Goal: Information Seeking & Learning: Obtain resource

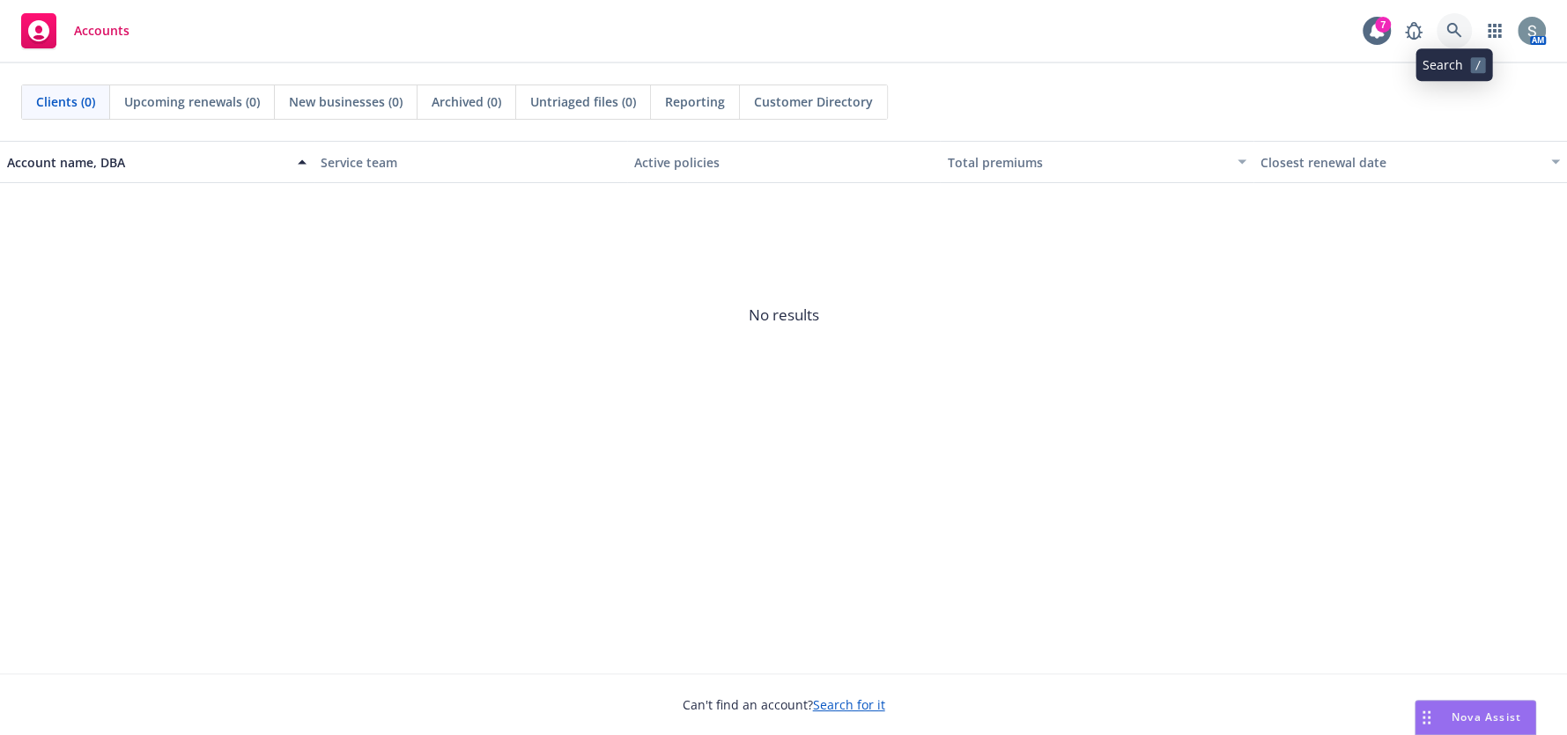
click at [1457, 33] on icon at bounding box center [1454, 31] width 16 height 16
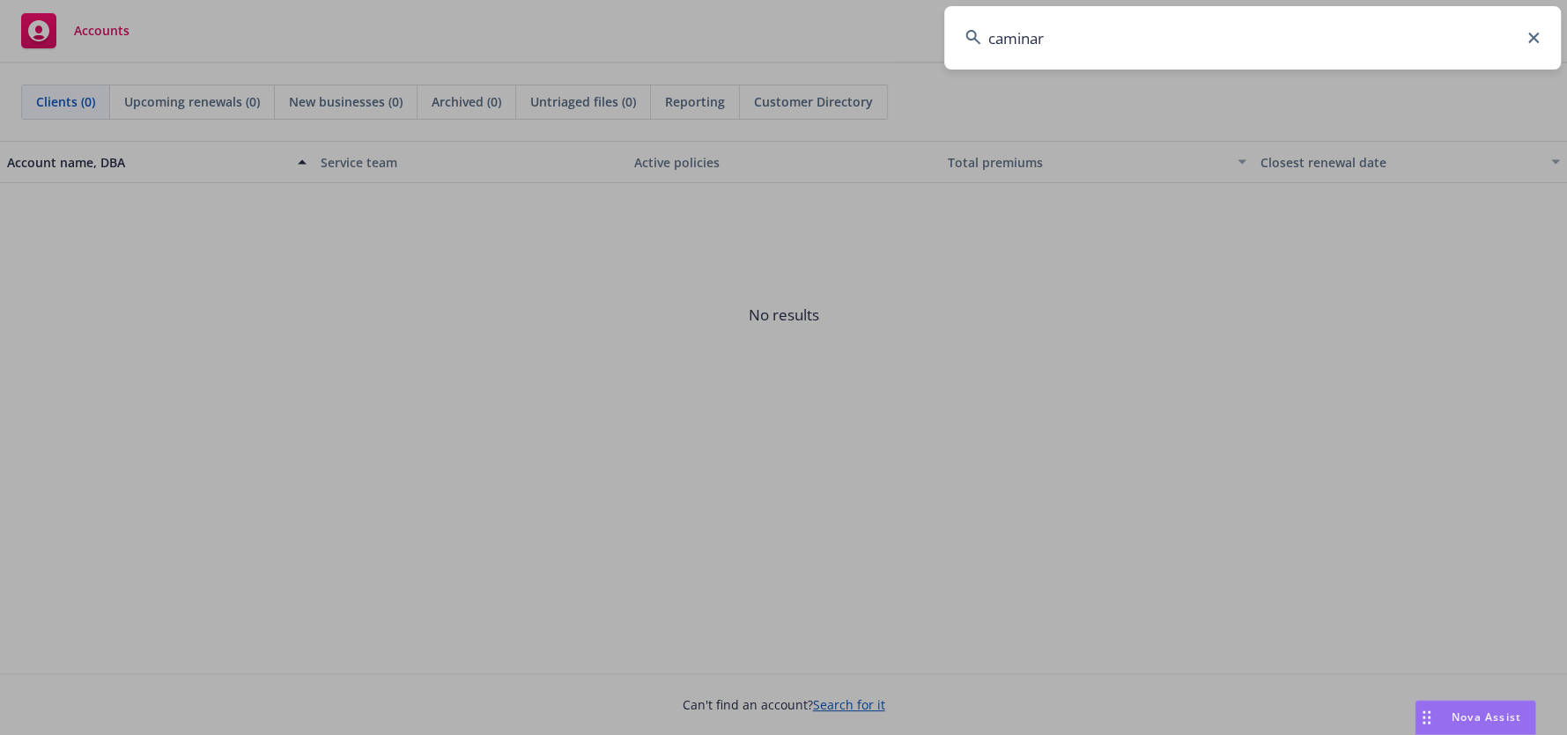
type input "caminar"
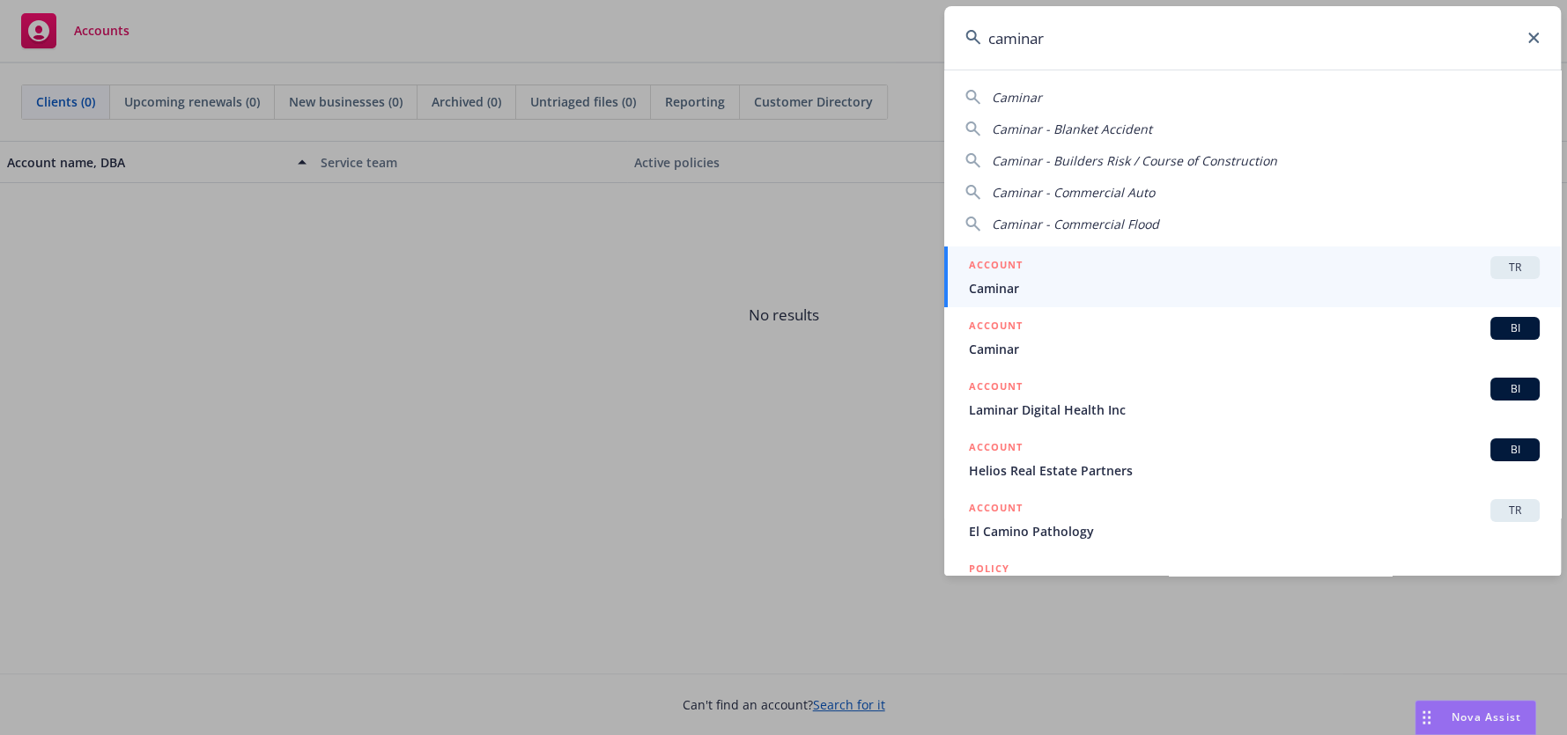
click at [1316, 276] on div "ACCOUNT TR" at bounding box center [1254, 267] width 571 height 23
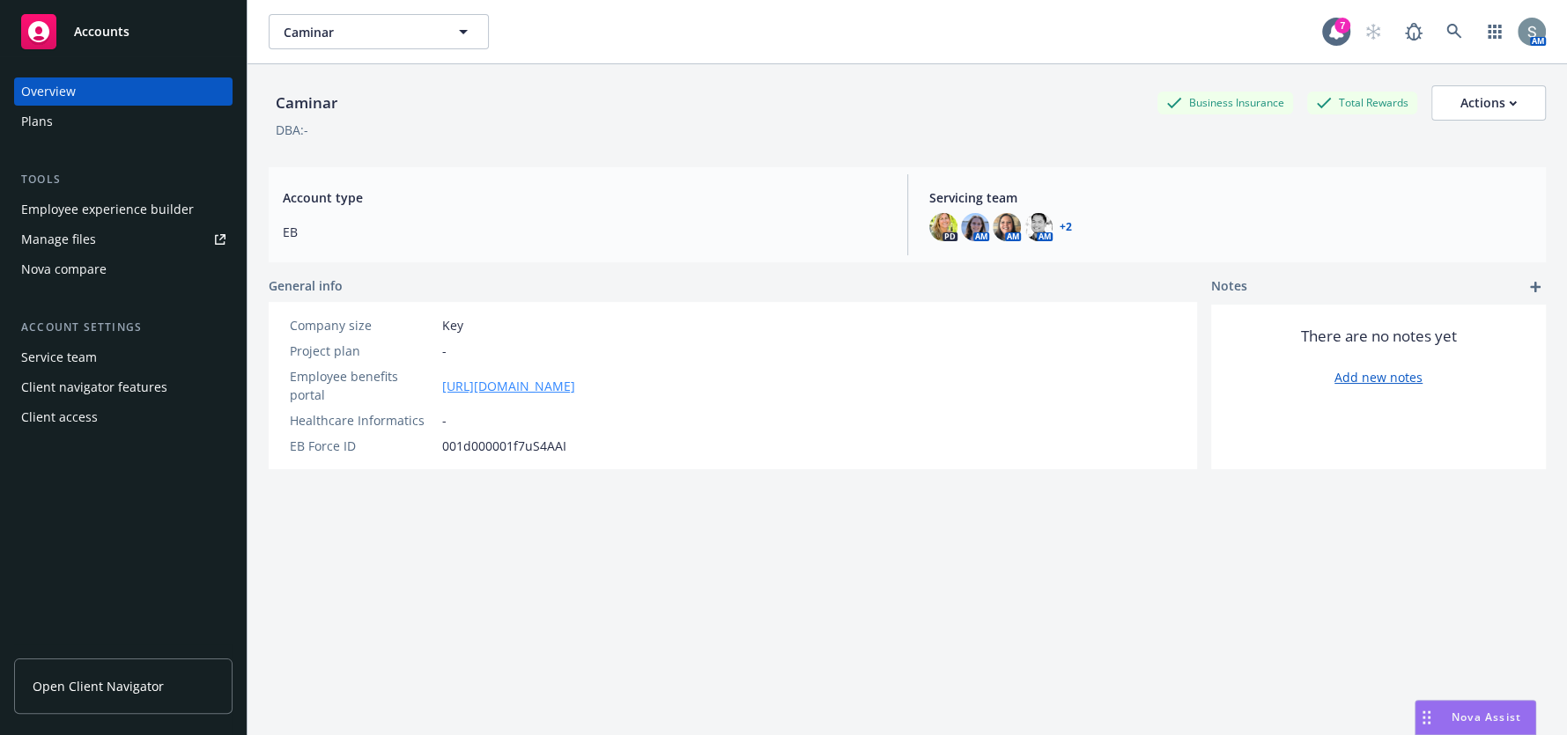
click at [572, 380] on link "https://app.strivebenefits.com/caminar" at bounding box center [508, 386] width 133 height 18
click at [131, 209] on div "Employee experience builder" at bounding box center [107, 210] width 173 height 28
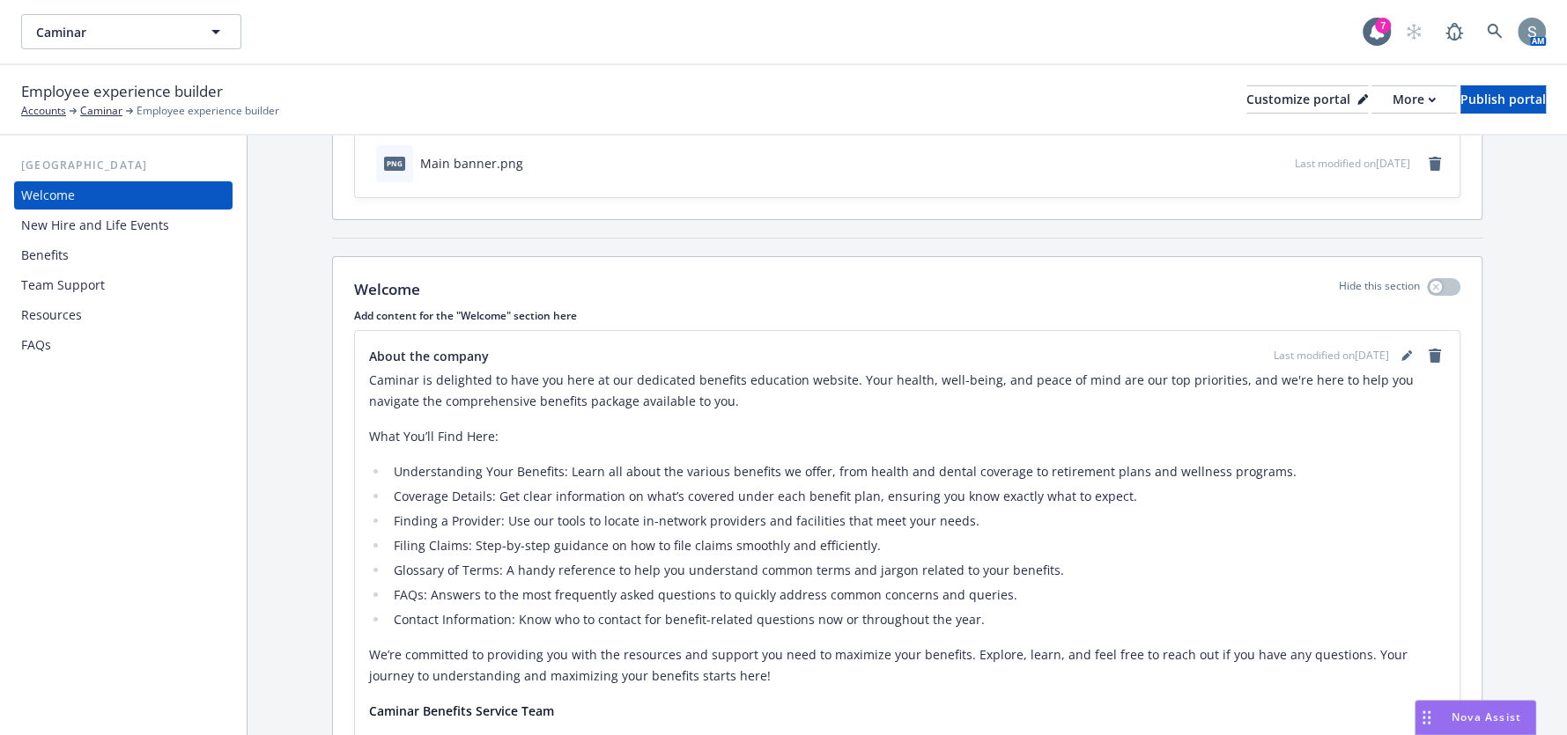
scroll to position [264, 0]
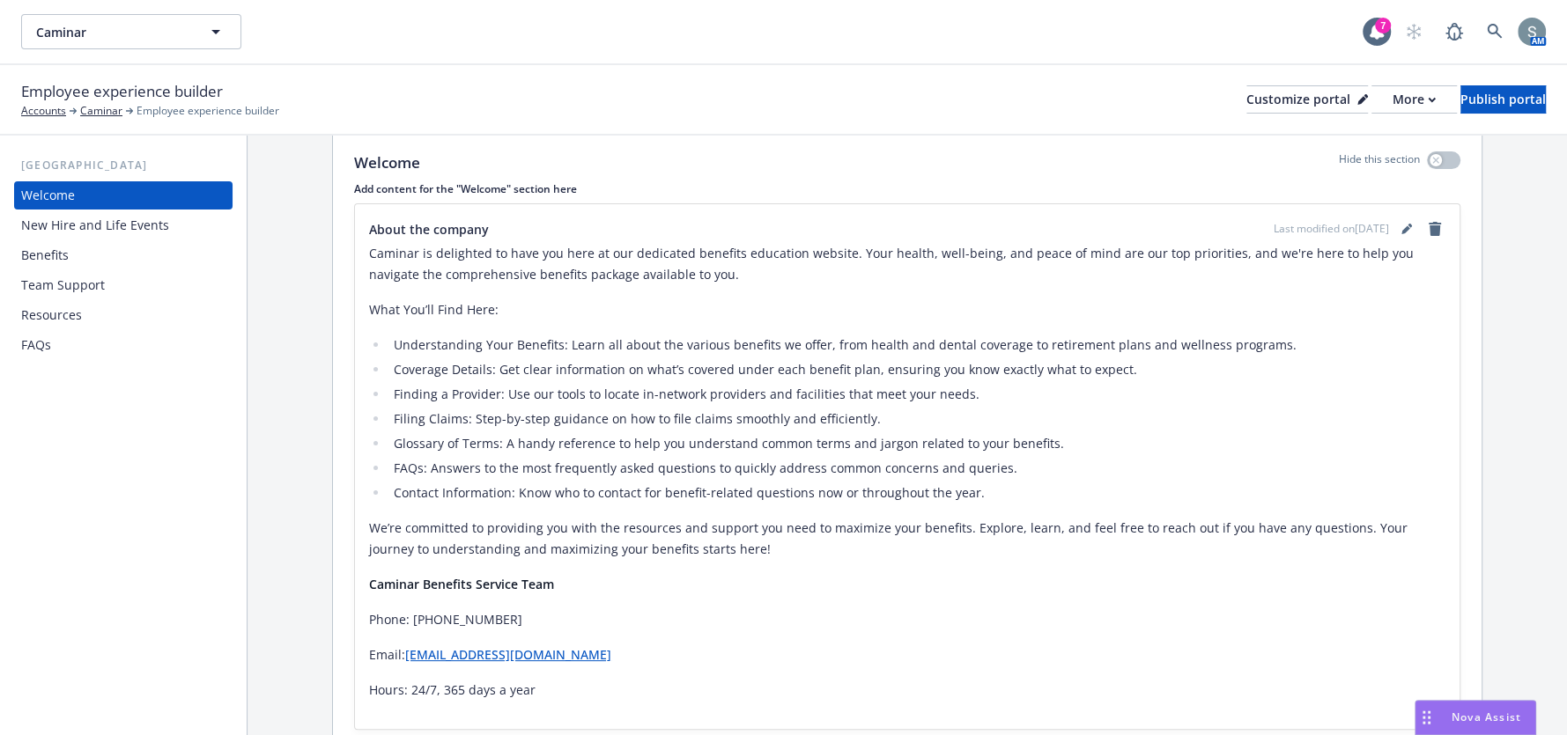
click at [66, 262] on div "Benefits" at bounding box center [45, 255] width 48 height 28
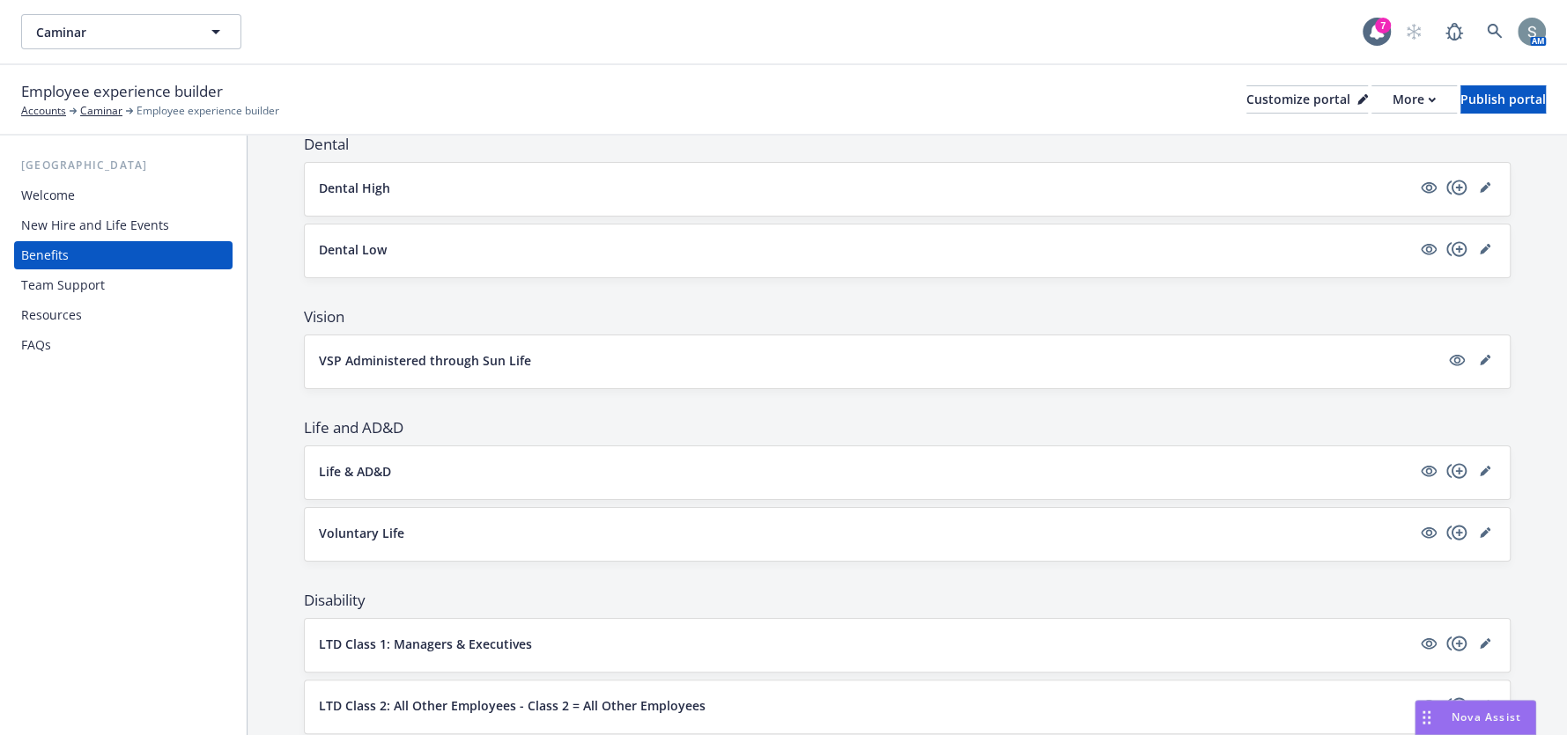
scroll to position [616, 0]
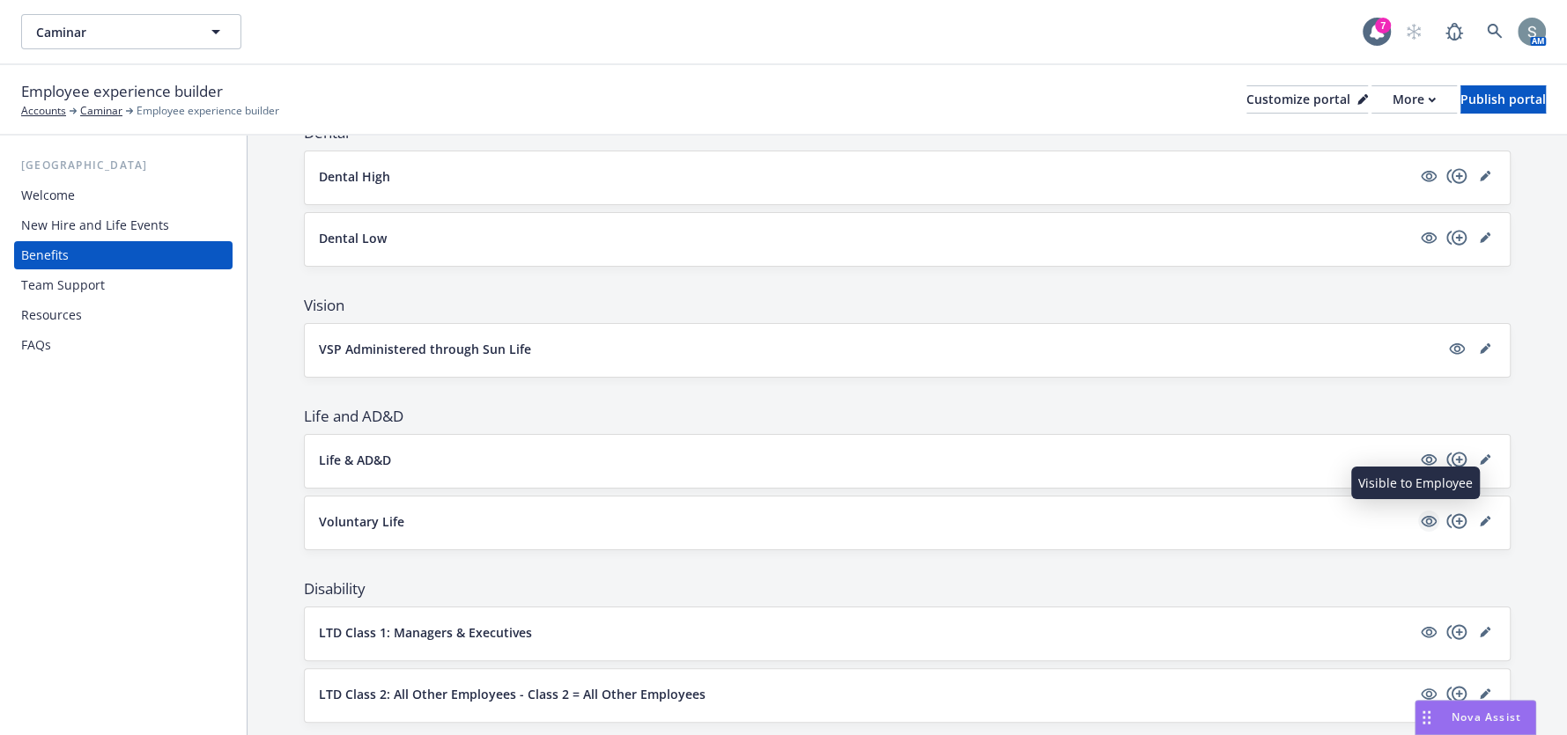
click at [1420, 520] on icon "visible" at bounding box center [1428, 521] width 16 height 11
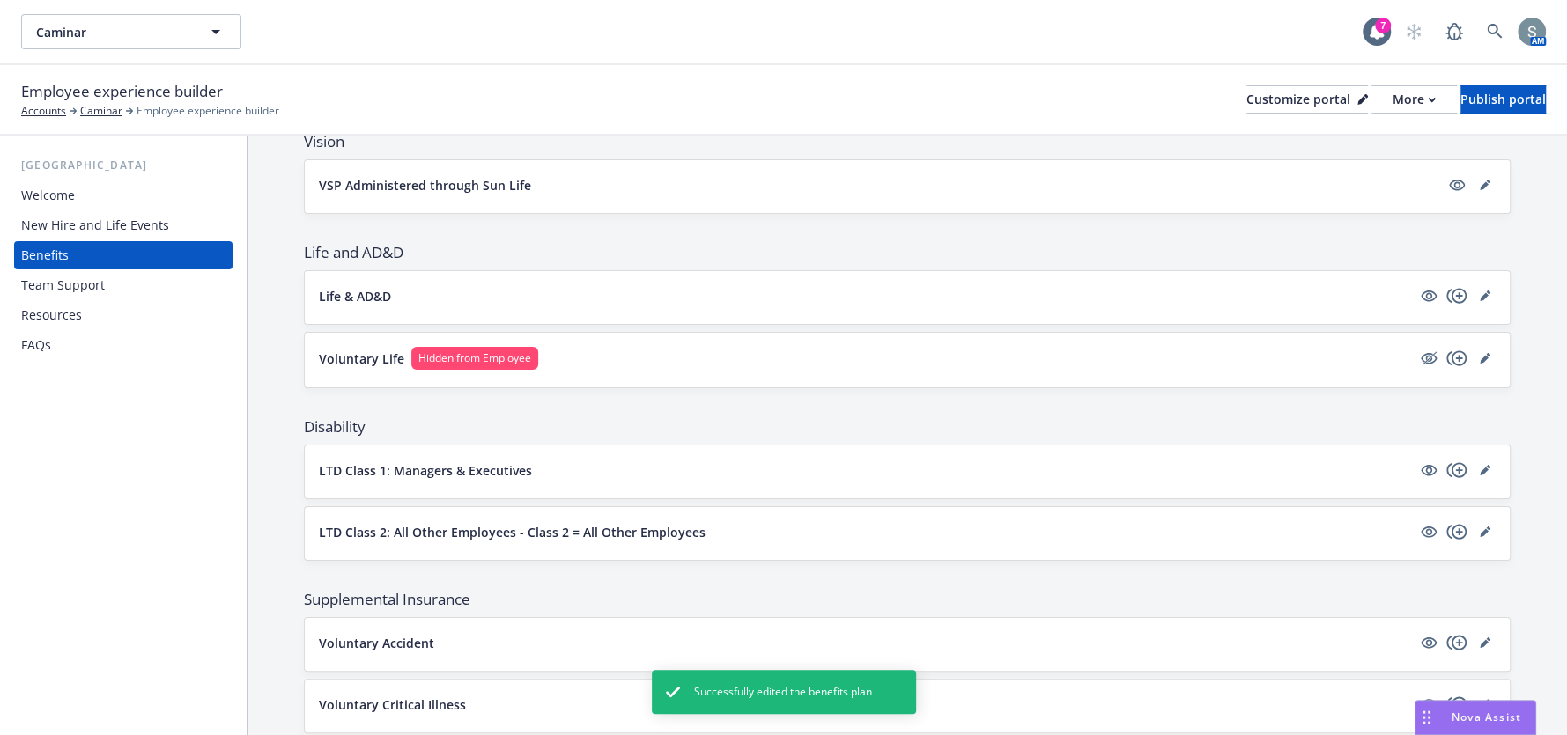
scroll to position [880, 0]
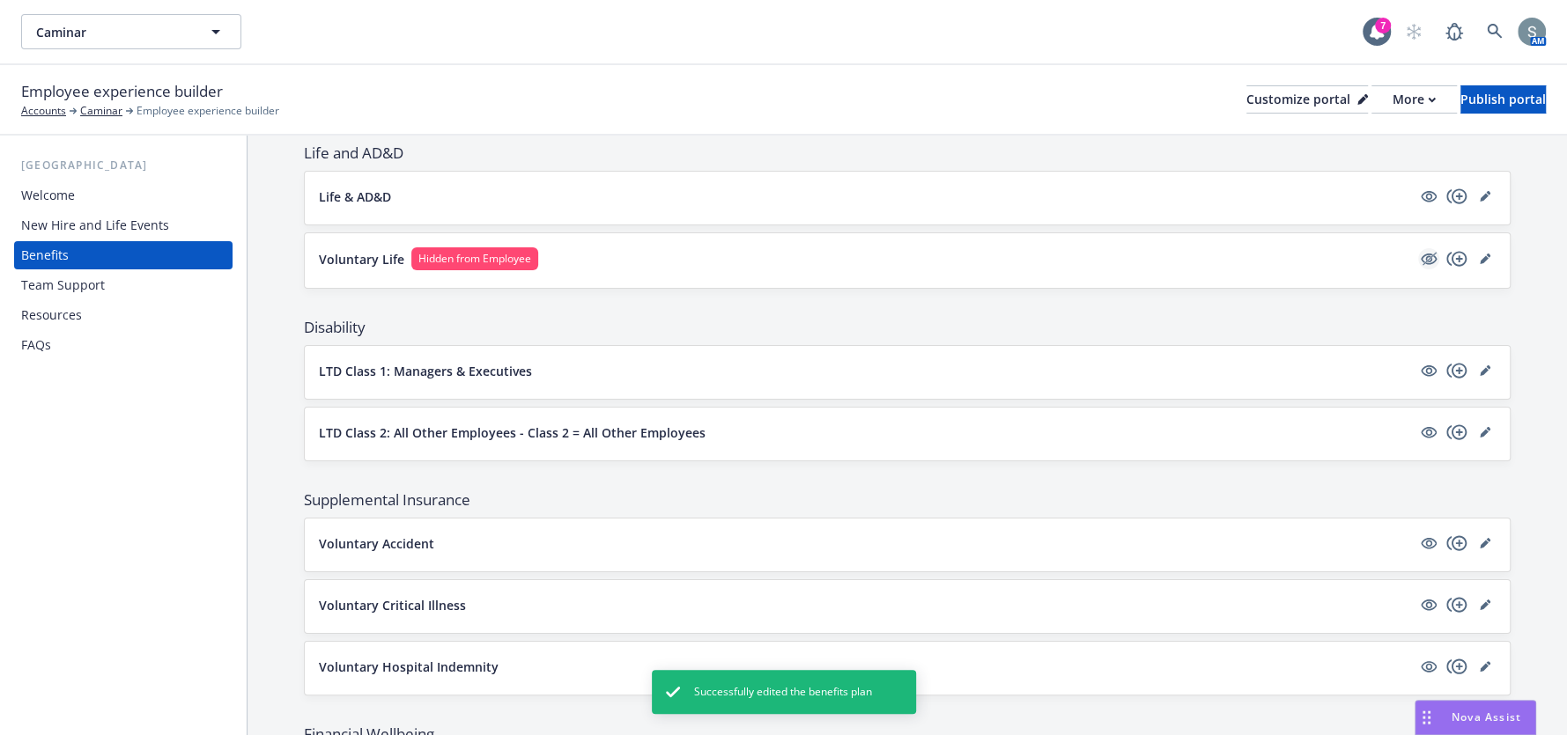
click at [1422, 255] on icon "hidden" at bounding box center [1429, 258] width 14 height 13
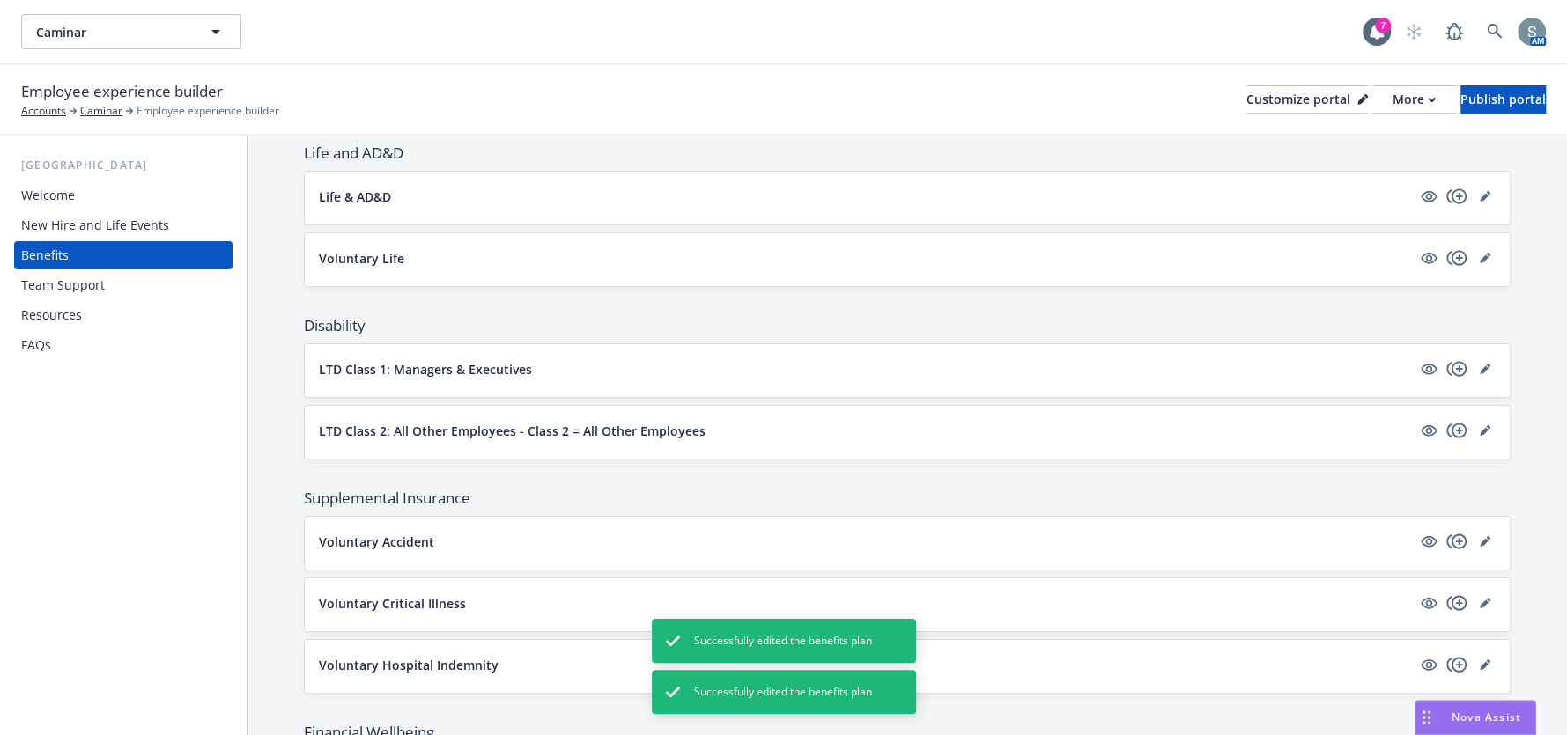
click at [550, 265] on div "Voluntary Life" at bounding box center [907, 257] width 1177 height 21
click at [1392, 103] on div "More" at bounding box center [1413, 99] width 43 height 26
click at [1359, 157] on link "Copy portal link" at bounding box center [1320, 174] width 160 height 35
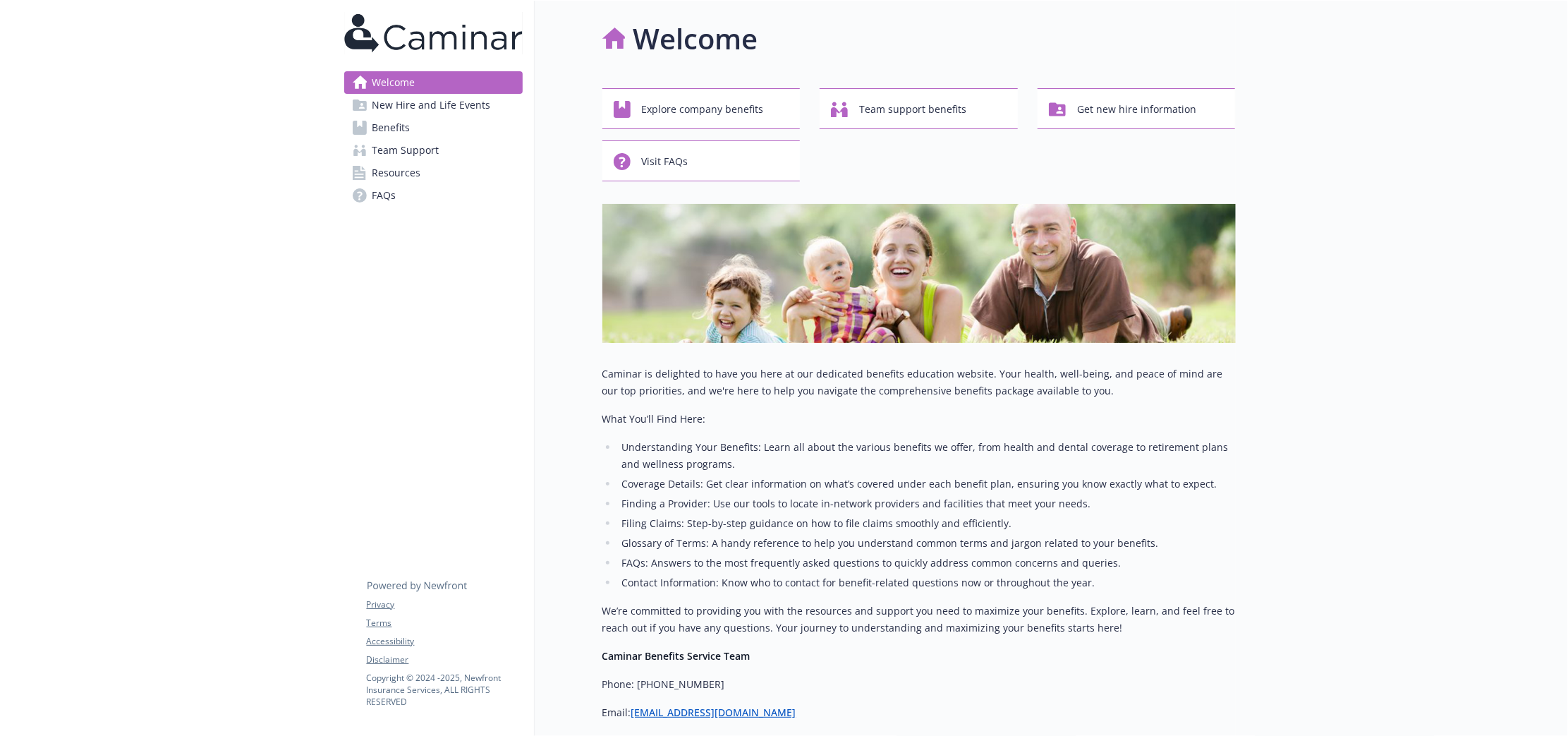
click at [428, 139] on span "Team Support" at bounding box center [406, 150] width 67 height 22
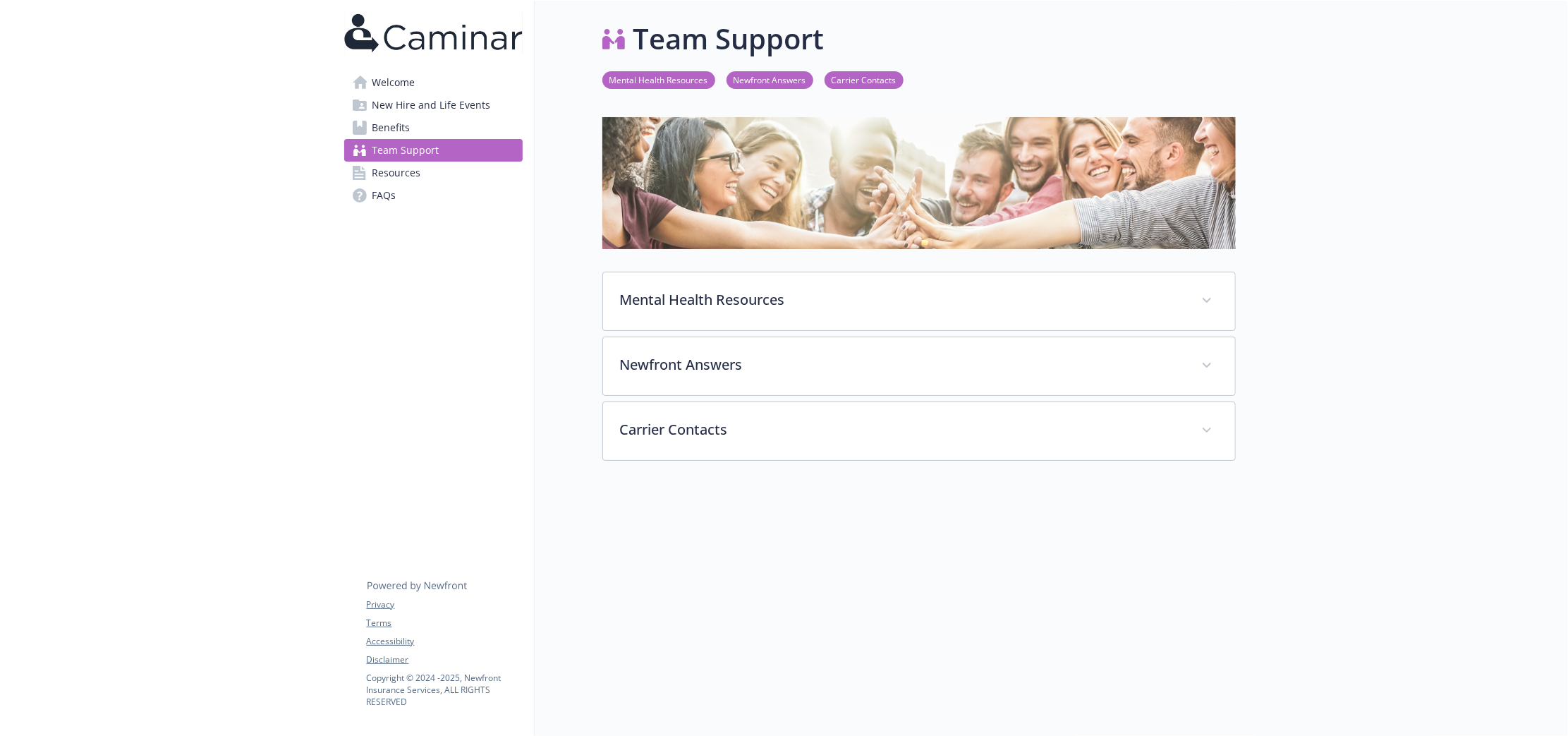
click at [428, 133] on link "Benefits" at bounding box center [433, 127] width 179 height 22
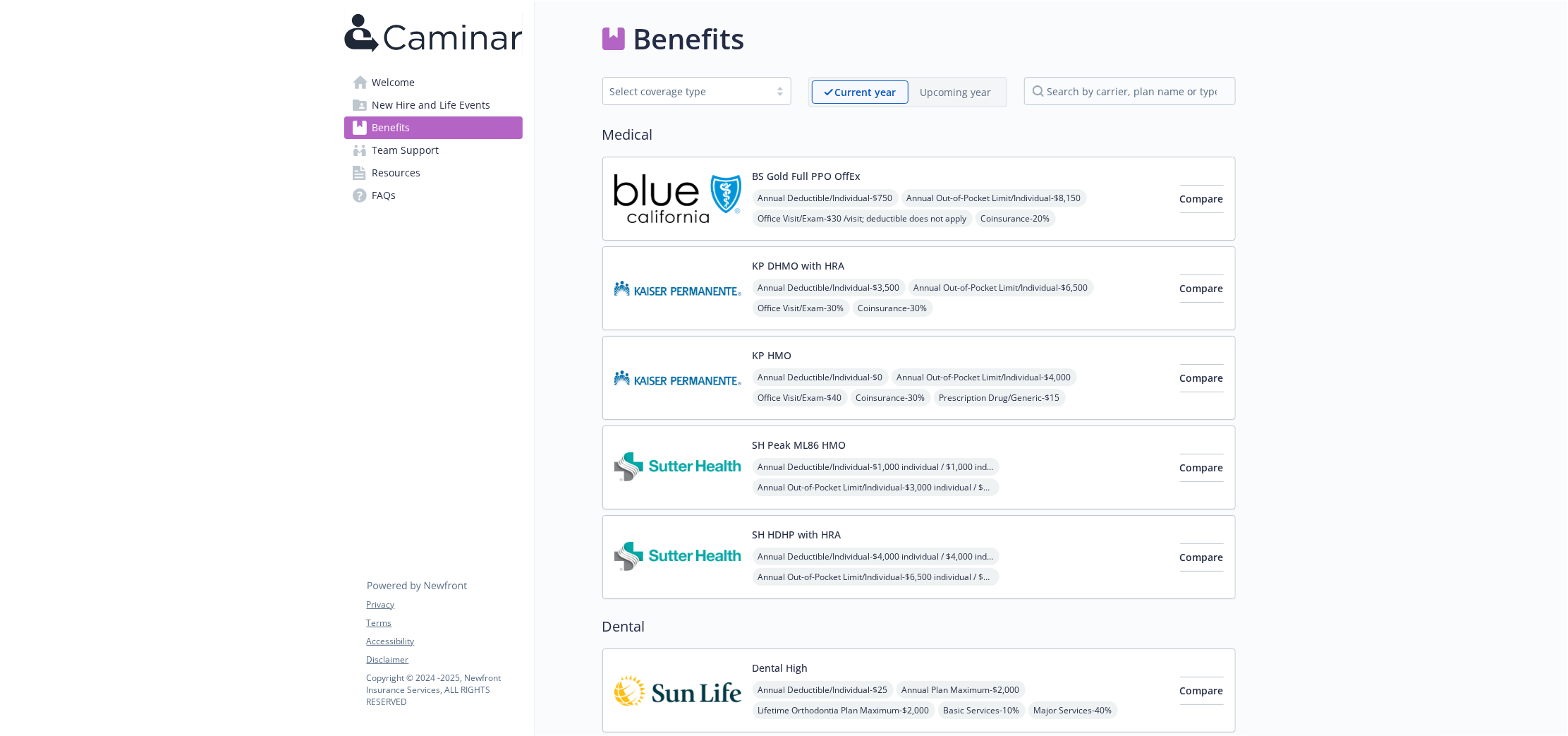
scroll to position [352, 0]
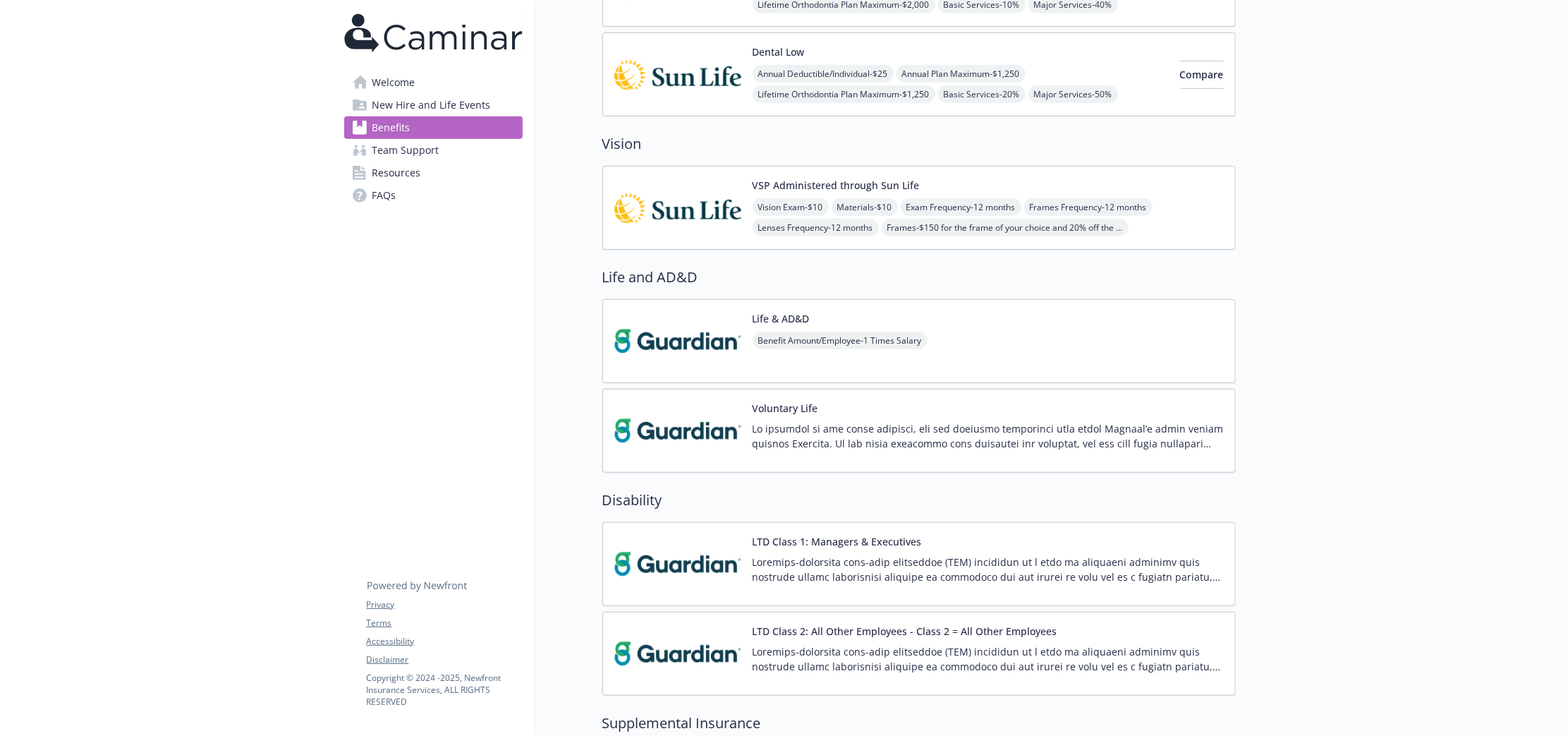
click at [927, 456] on div at bounding box center [988, 440] width 471 height 39
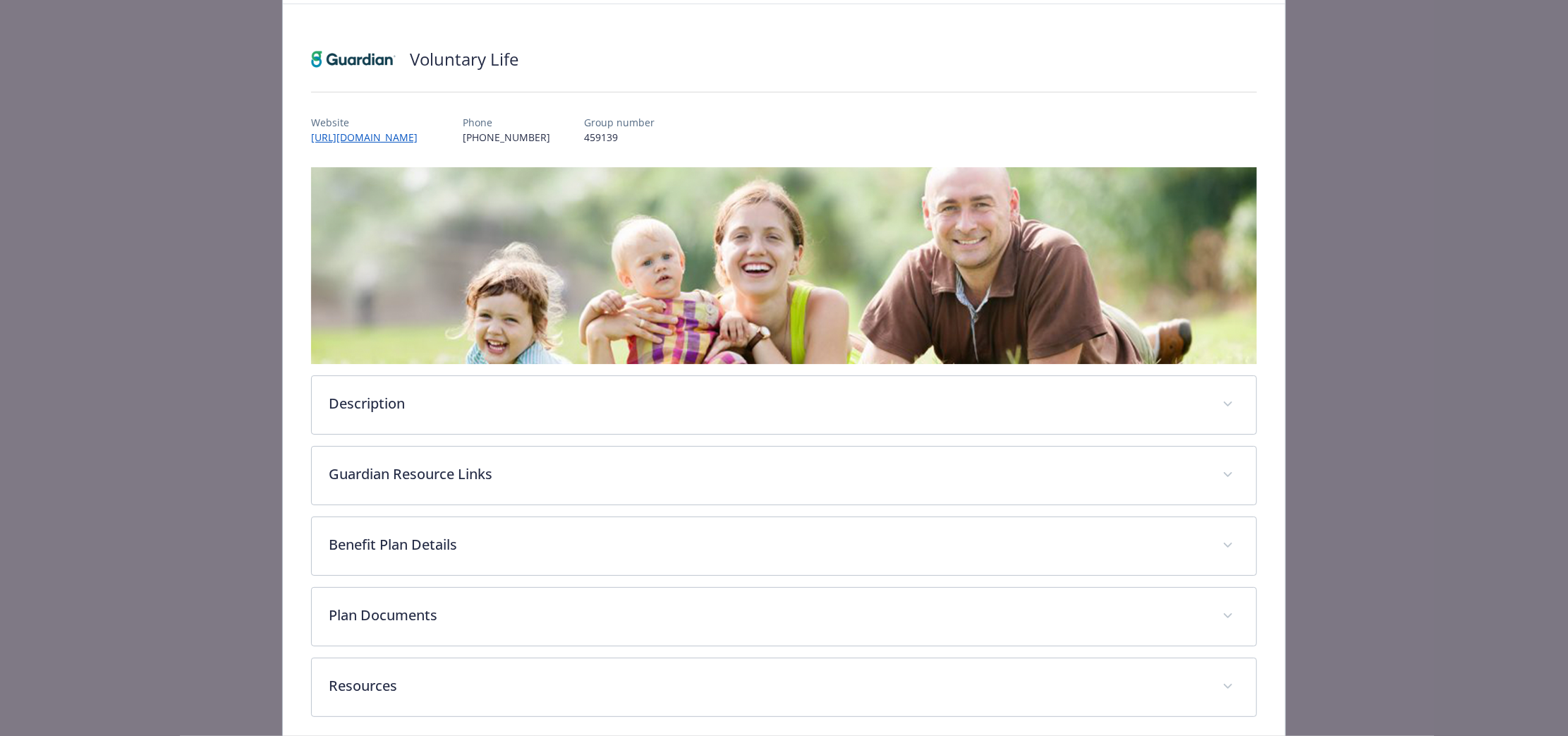
scroll to position [131, 0]
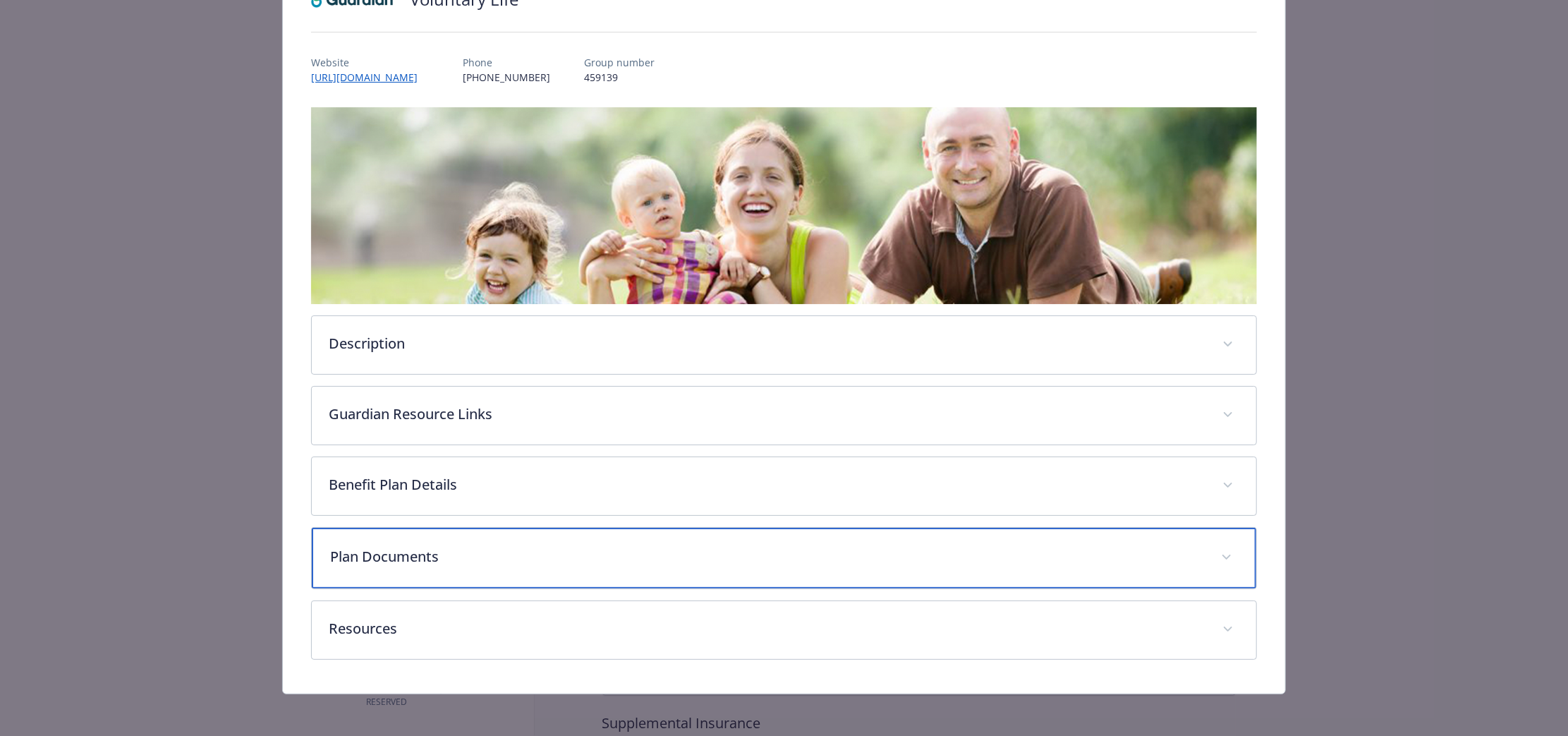
click at [493, 574] on div "Plan Documents" at bounding box center [783, 558] width 944 height 61
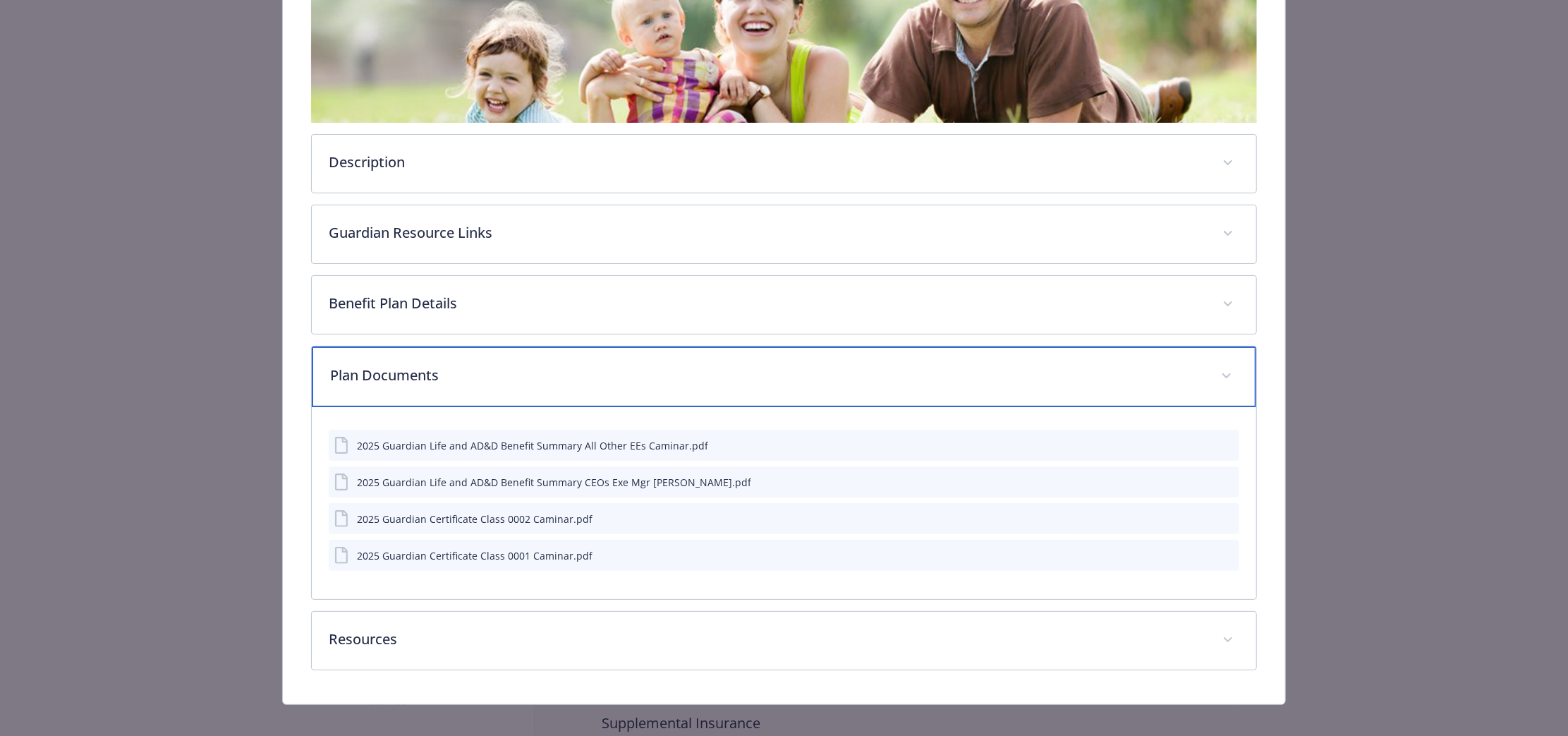
scroll to position [324, 0]
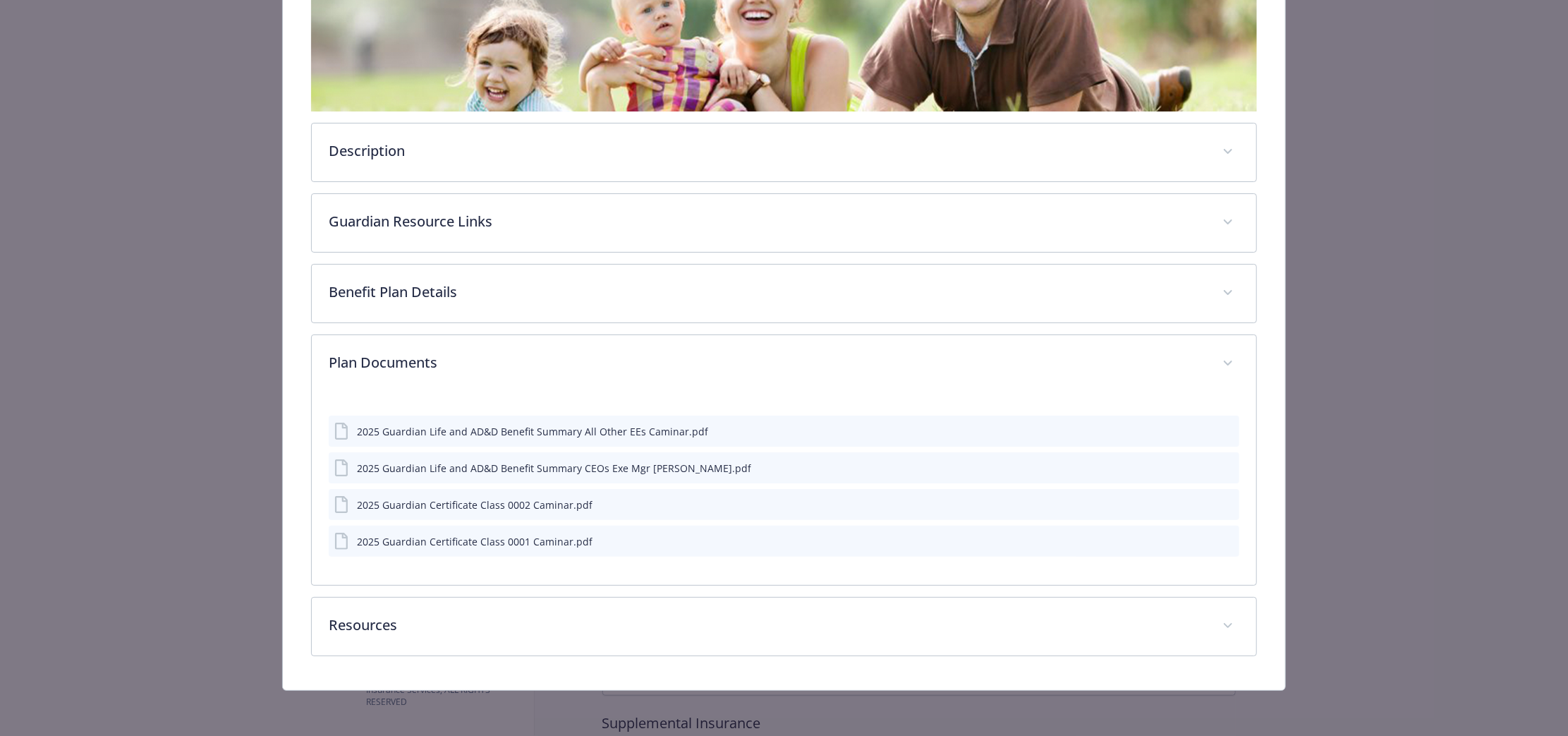
click at [1220, 428] on icon "preview file" at bounding box center [1226, 430] width 13 height 10
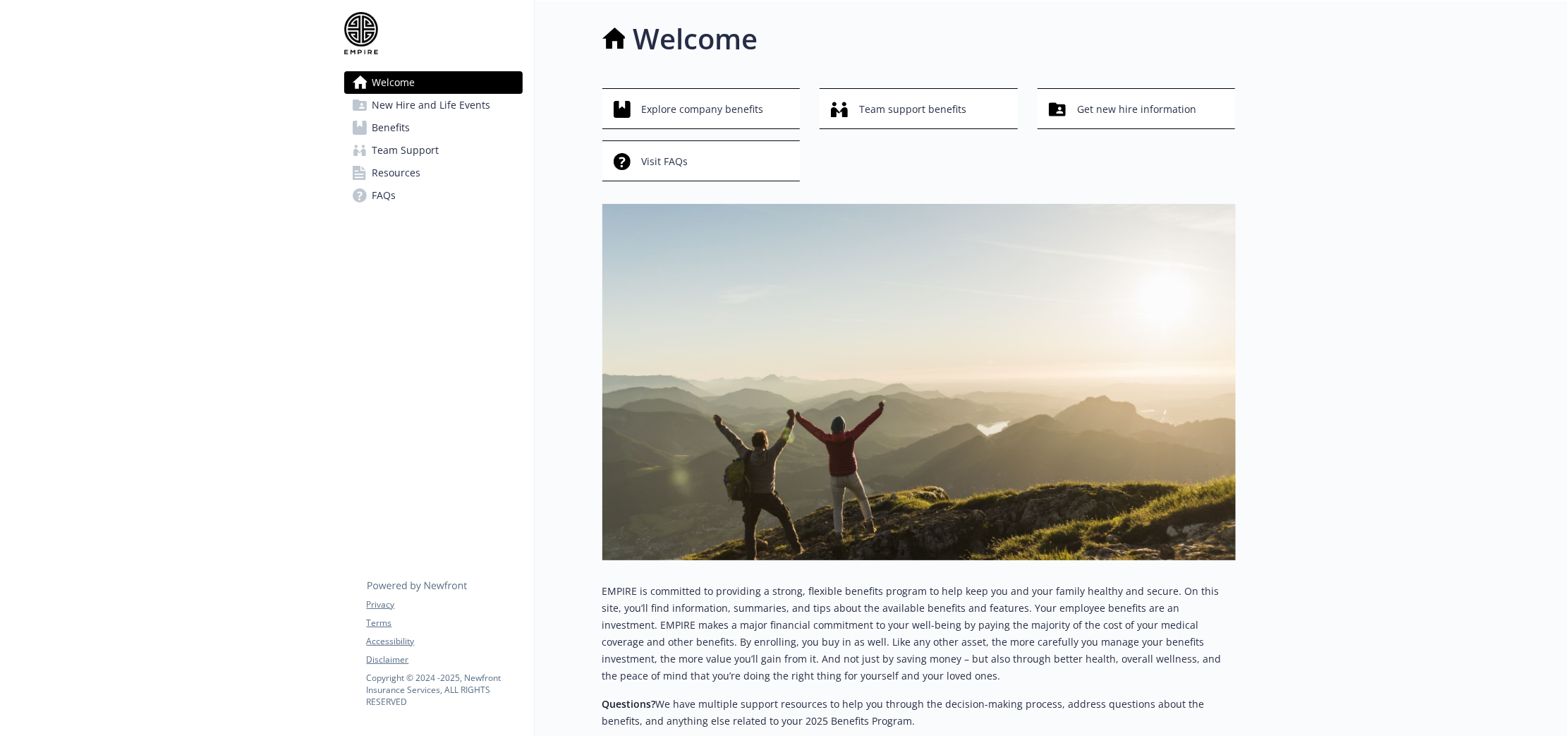
drag, startPoint x: 0, startPoint y: 0, endPoint x: 396, endPoint y: 127, distance: 415.9
click at [396, 127] on span "Benefits" at bounding box center [392, 127] width 38 height 22
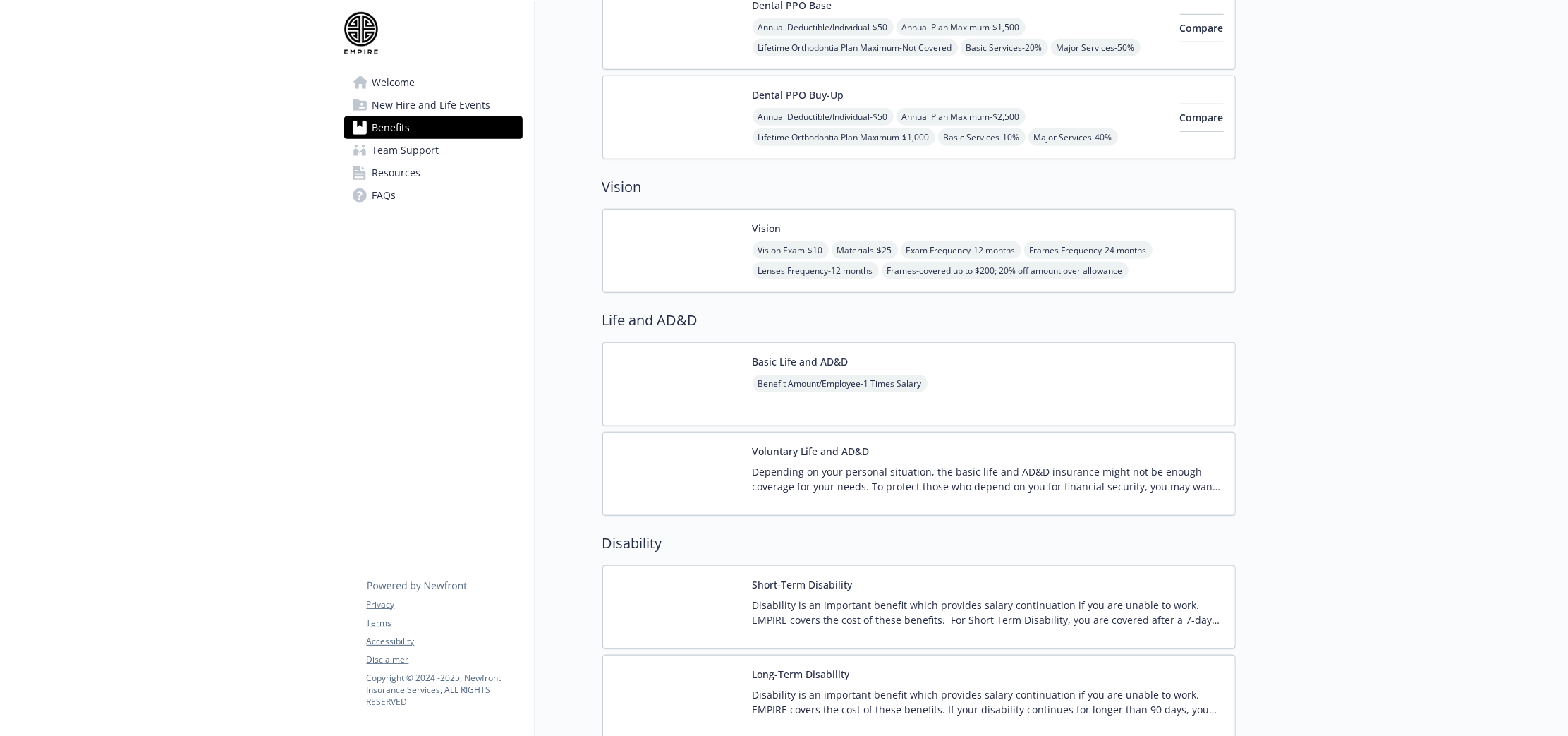
scroll to position [970, 0]
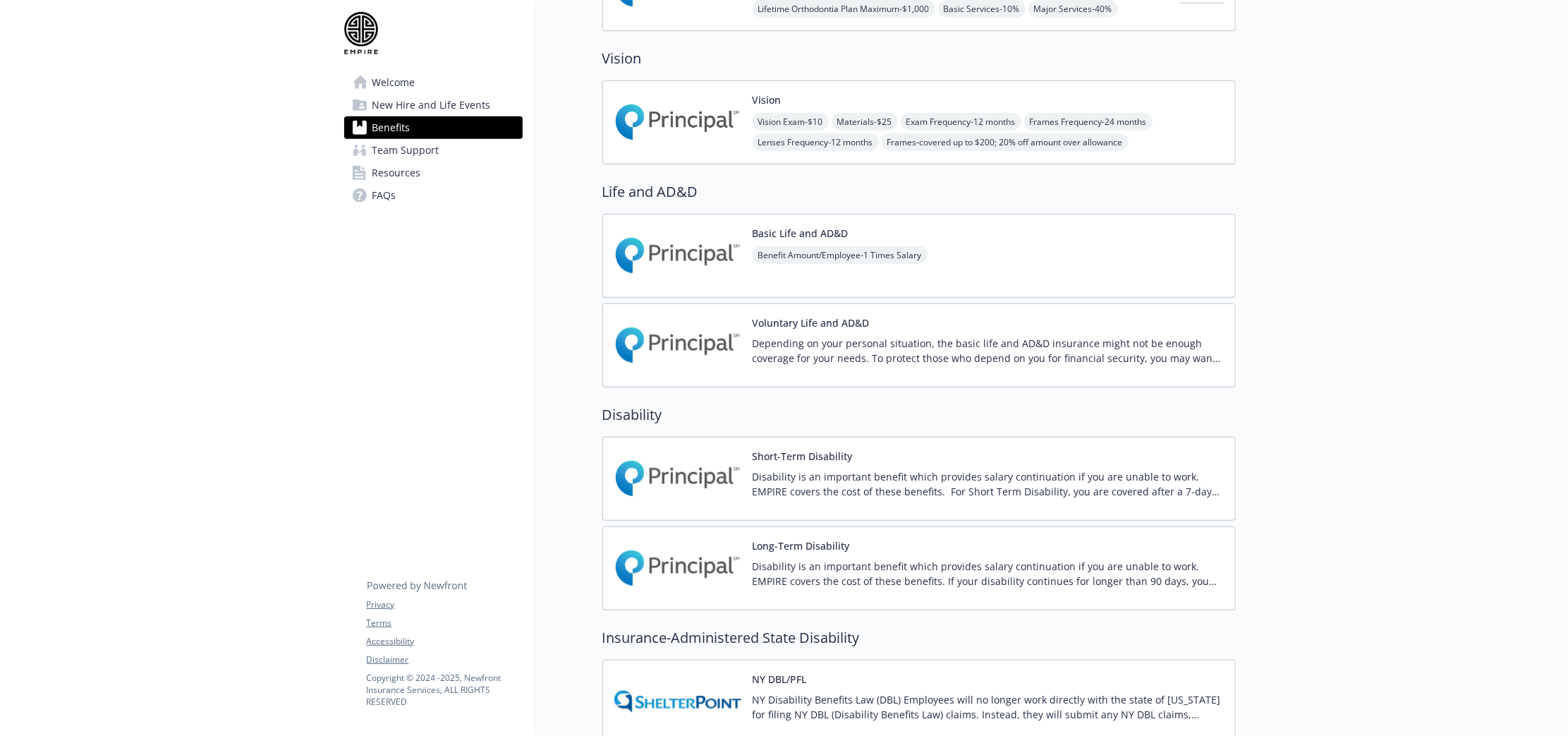
click at [707, 503] on img at bounding box center [677, 478] width 127 height 60
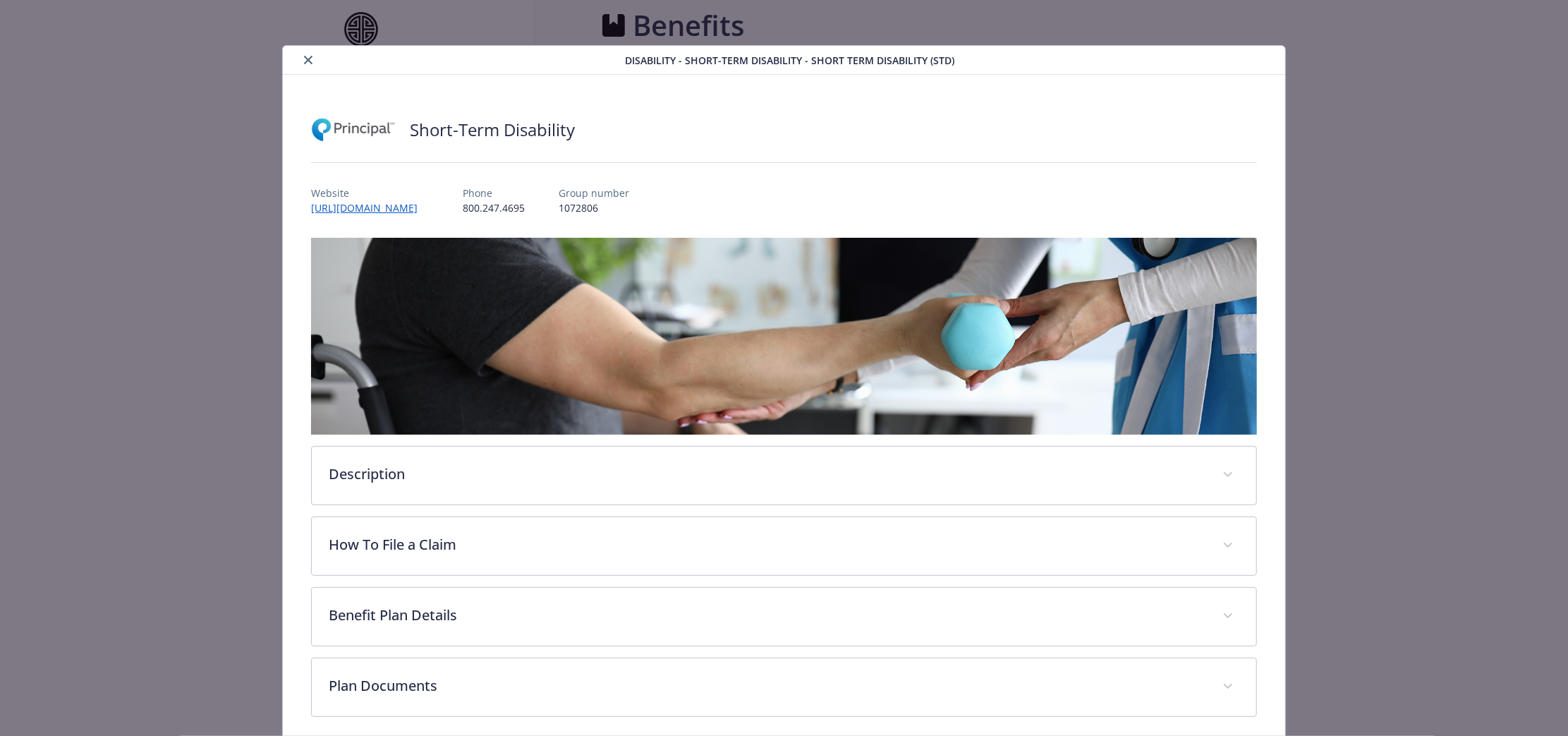
scroll to position [970, 0]
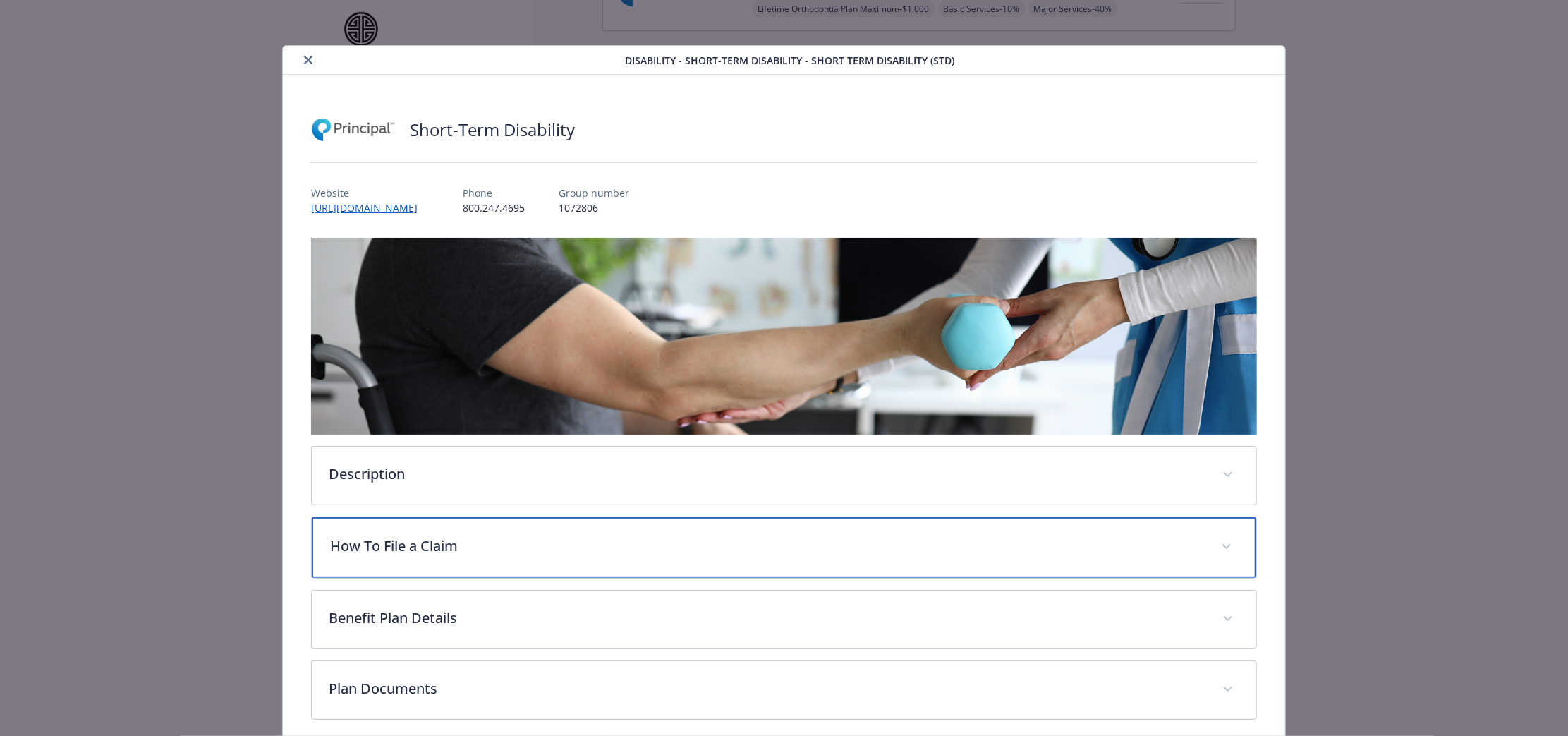
click at [582, 529] on div "How To File a Claim" at bounding box center [783, 548] width 944 height 61
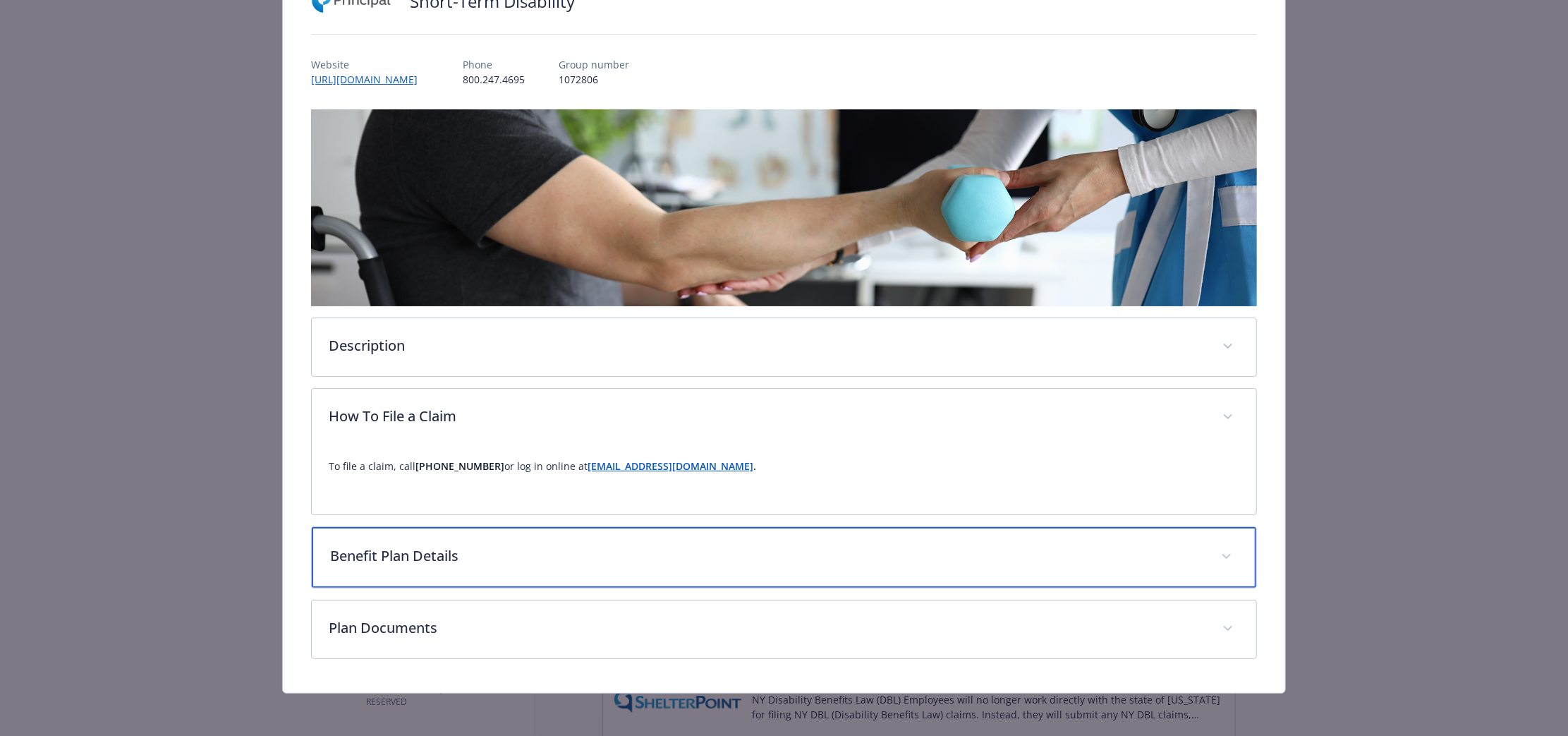
click at [577, 531] on div "Benefit Plan Details" at bounding box center [783, 557] width 944 height 61
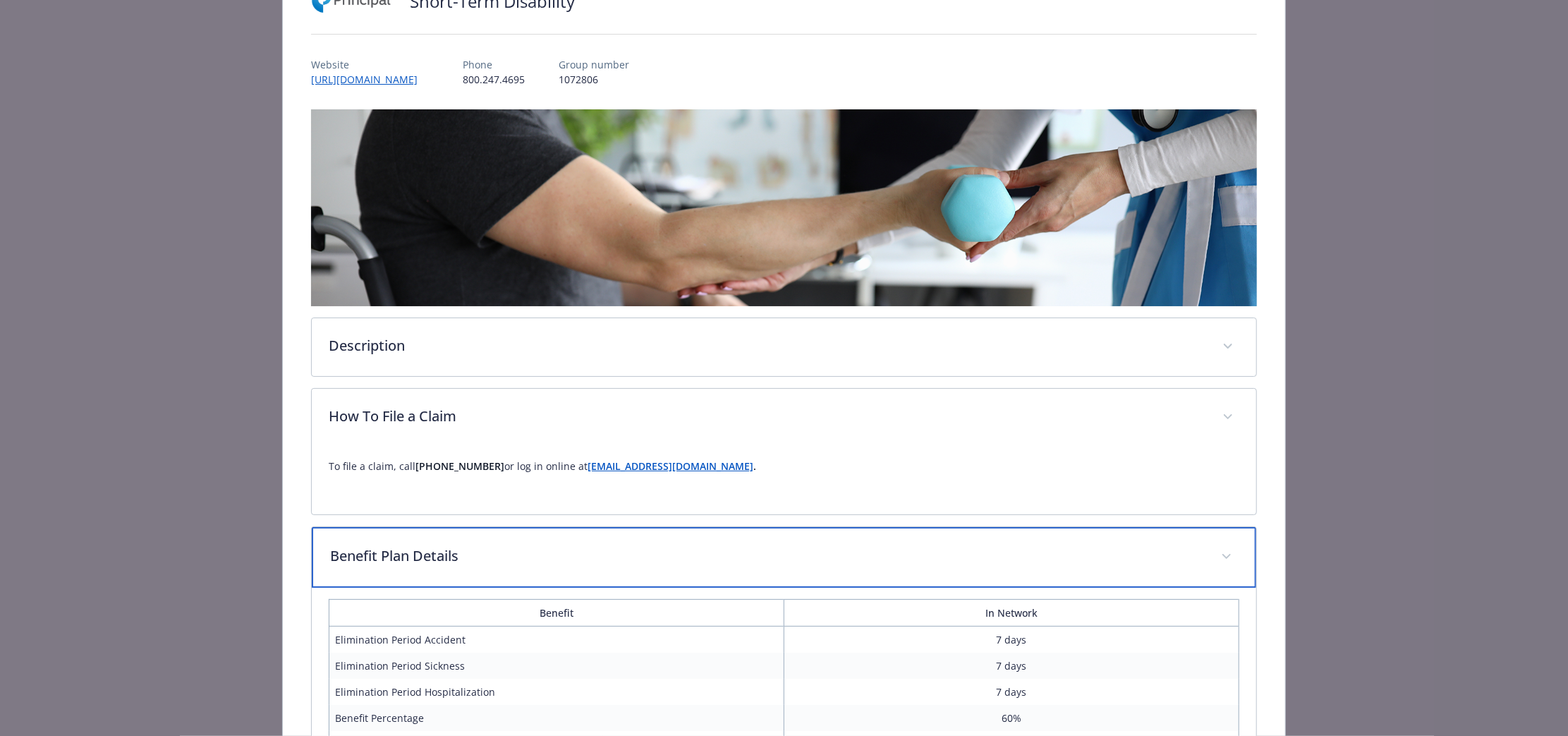
scroll to position [380, 0]
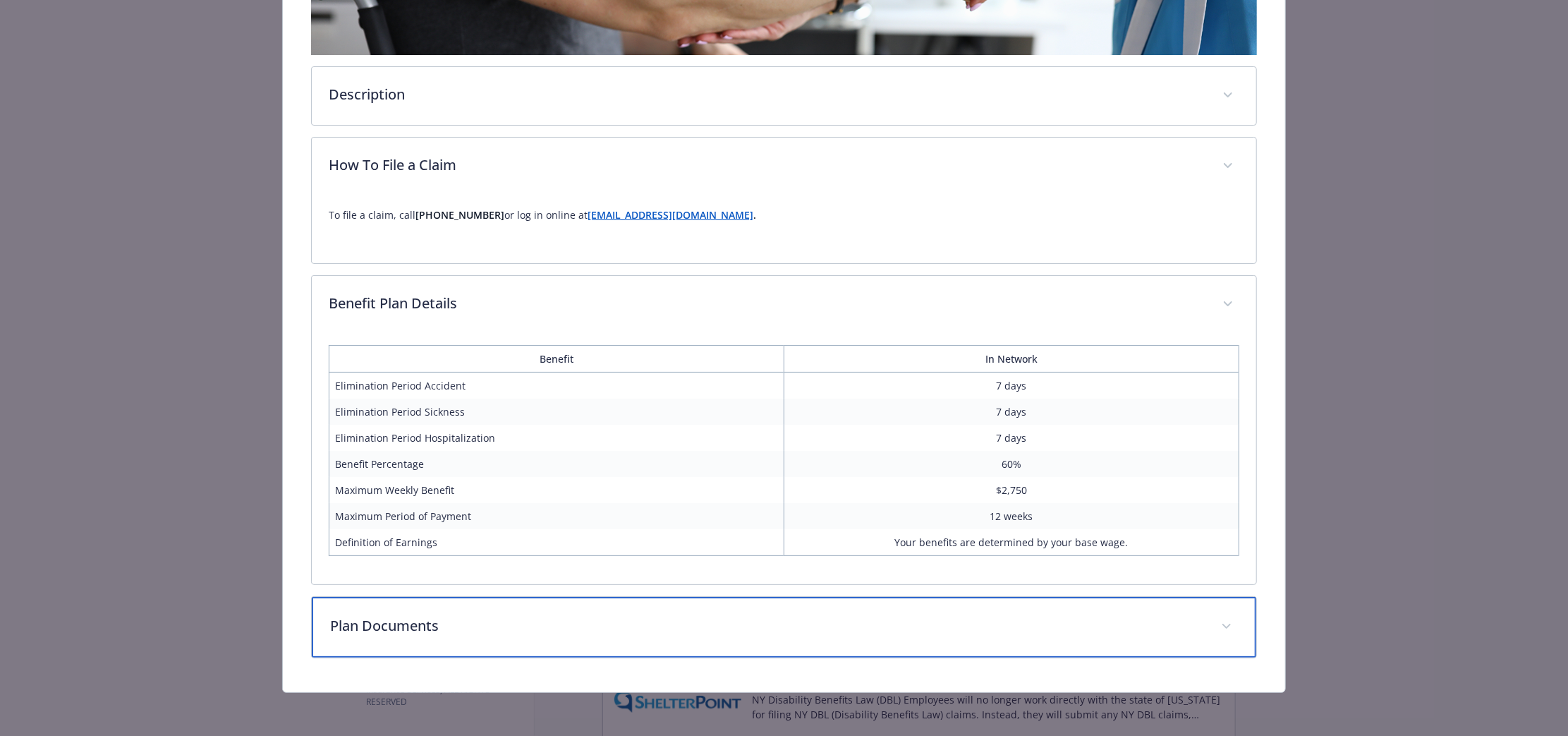
click at [571, 609] on div "Plan Documents" at bounding box center [783, 627] width 944 height 61
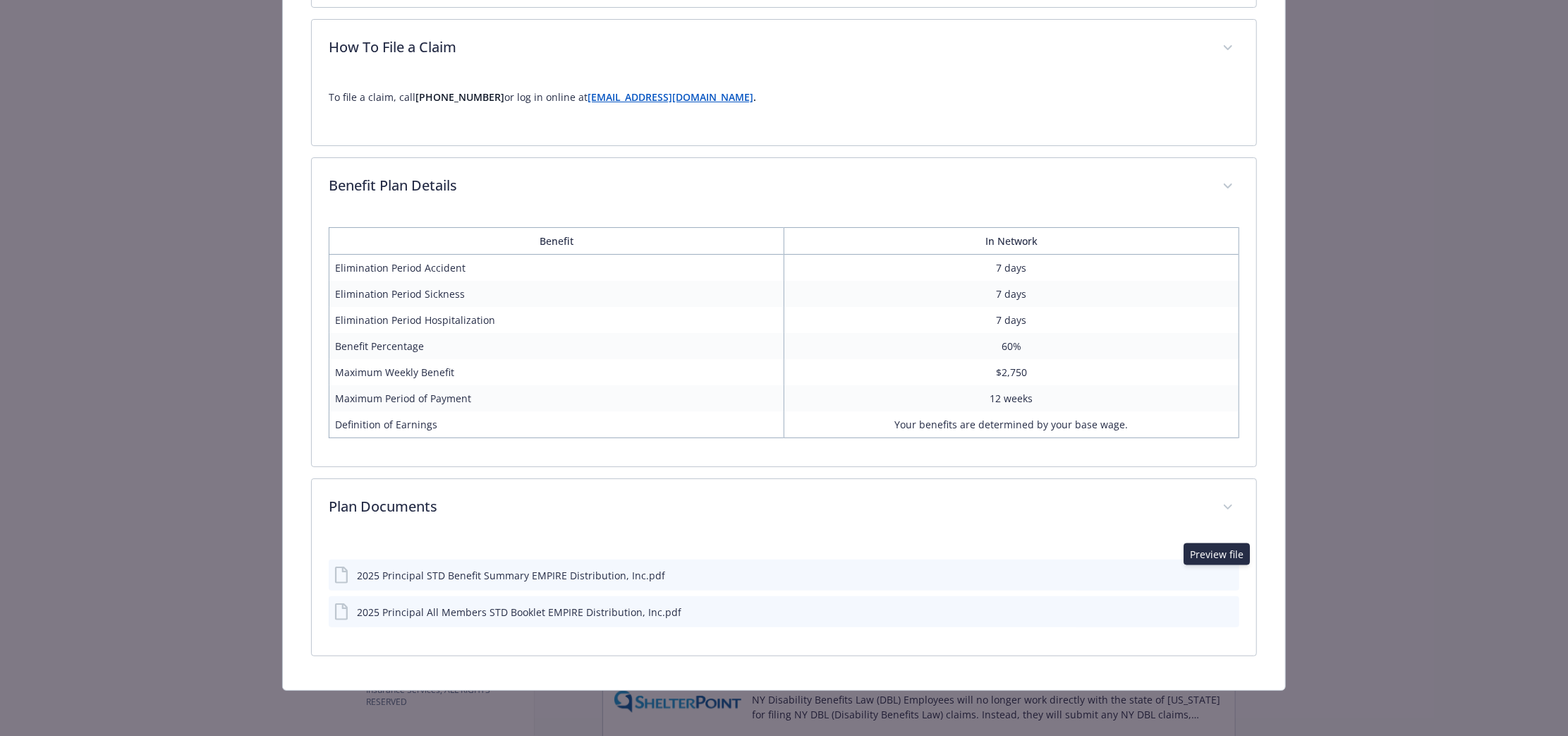
scroll to position [496, 0]
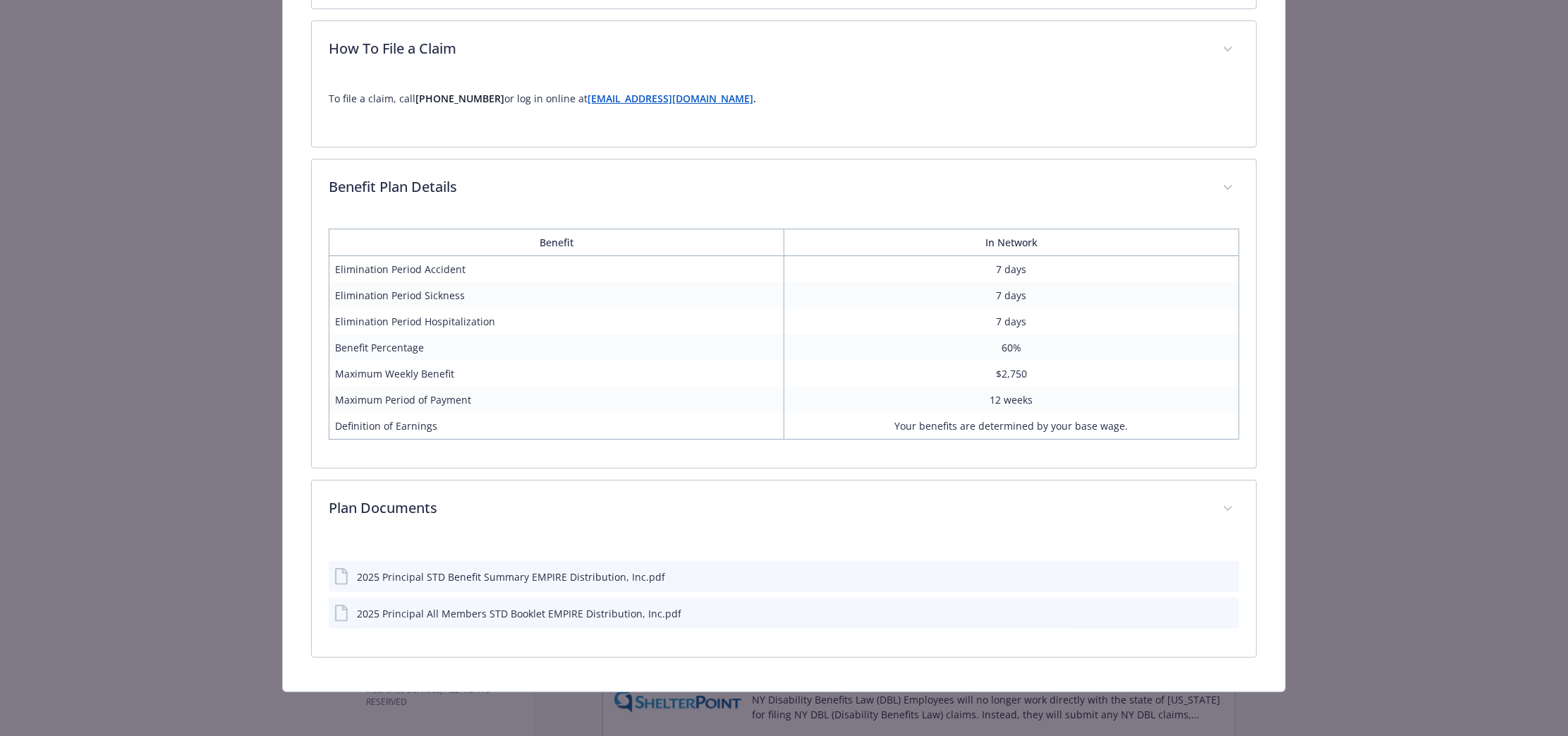
click at [1220, 571] on icon "preview file" at bounding box center [1226, 575] width 13 height 10
drag, startPoint x: 616, startPoint y: 575, endPoint x: 353, endPoint y: 565, distance: 263.2
click at [353, 565] on div "2025 Principal STD Benefit Summary EMPIRE Distribution, Inc.pdf" at bounding box center [783, 576] width 911 height 31
copy div "2025 Principal STD Benefit Summary EMPIRE Distribution"
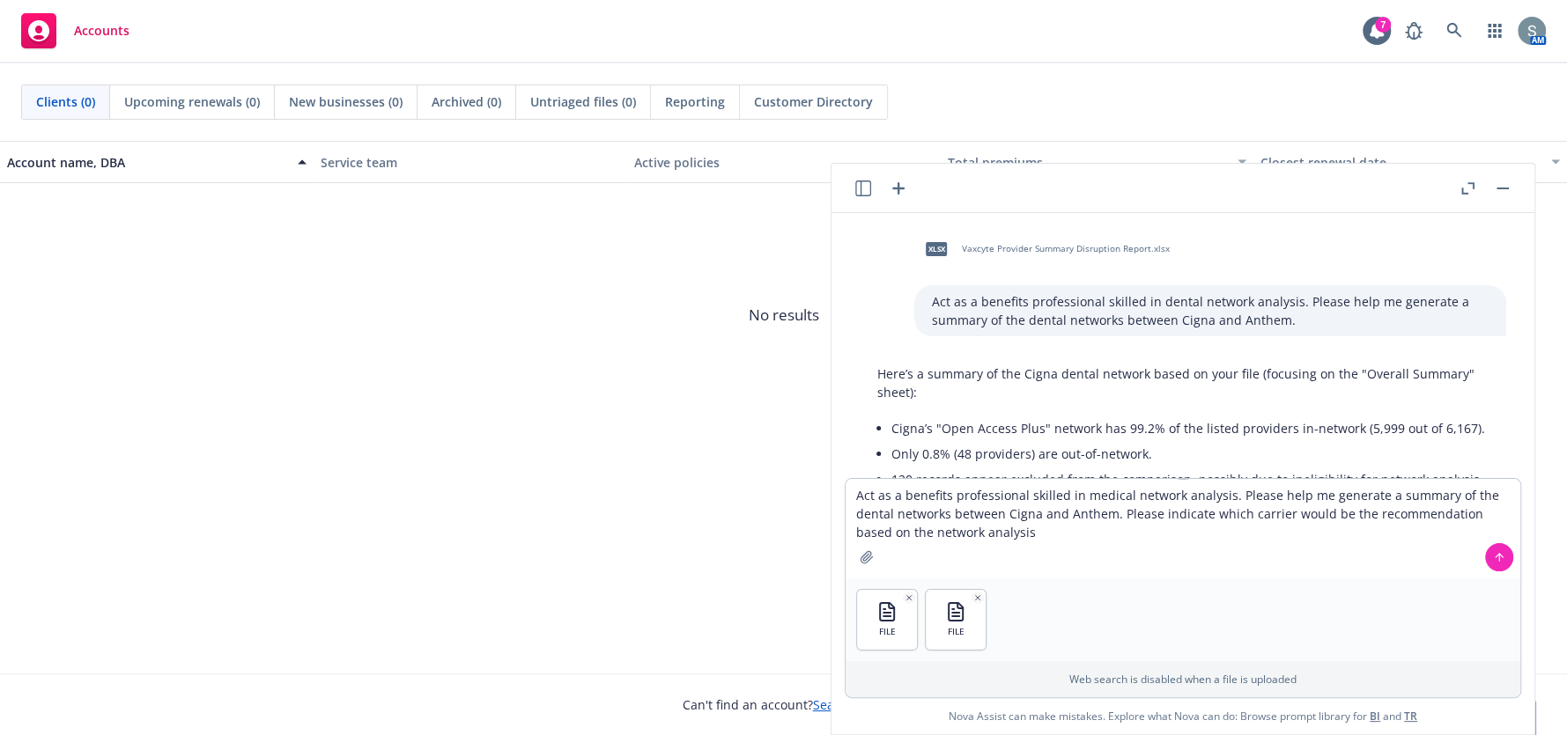
scroll to position [1395, 0]
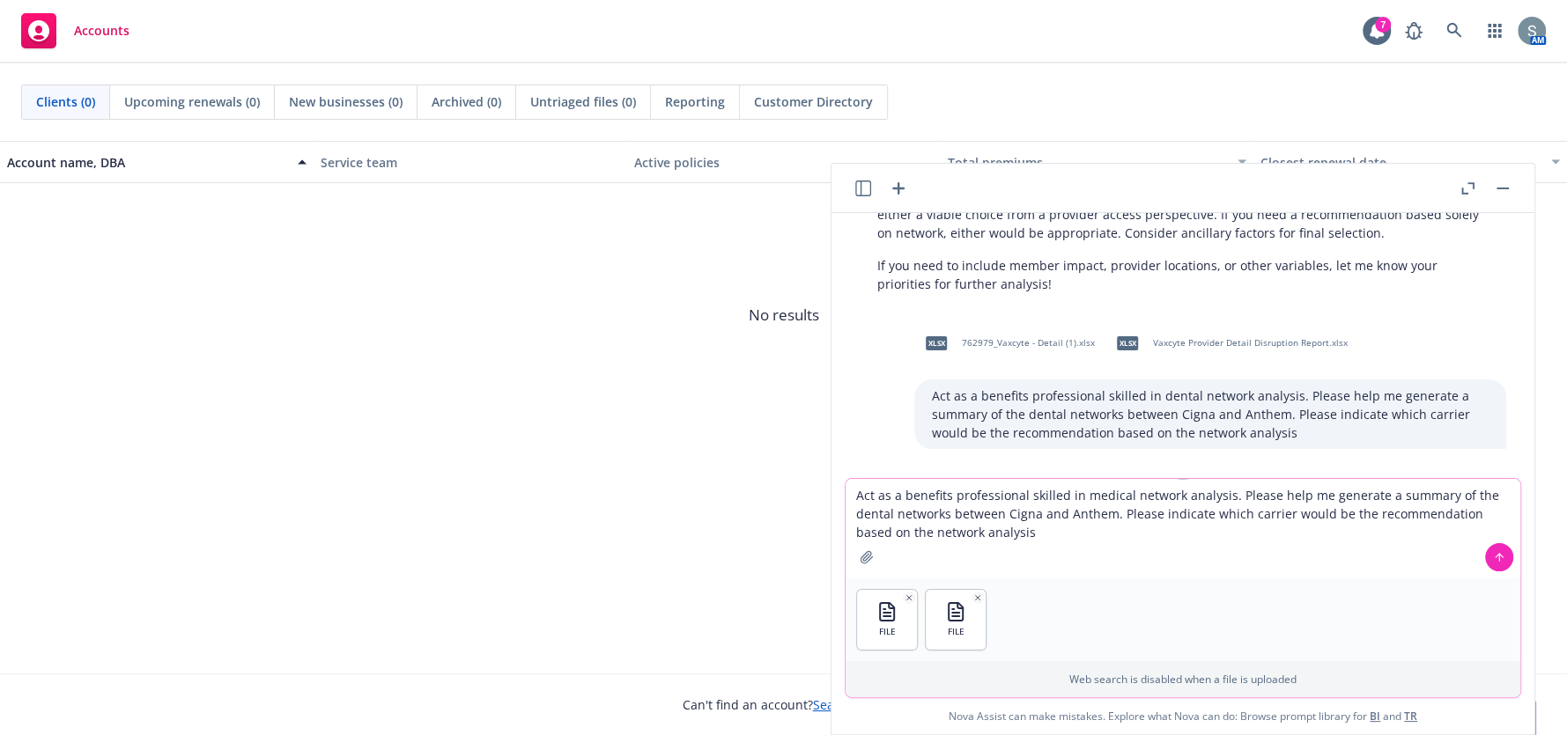
click at [1497, 550] on button at bounding box center [1499, 557] width 28 height 28
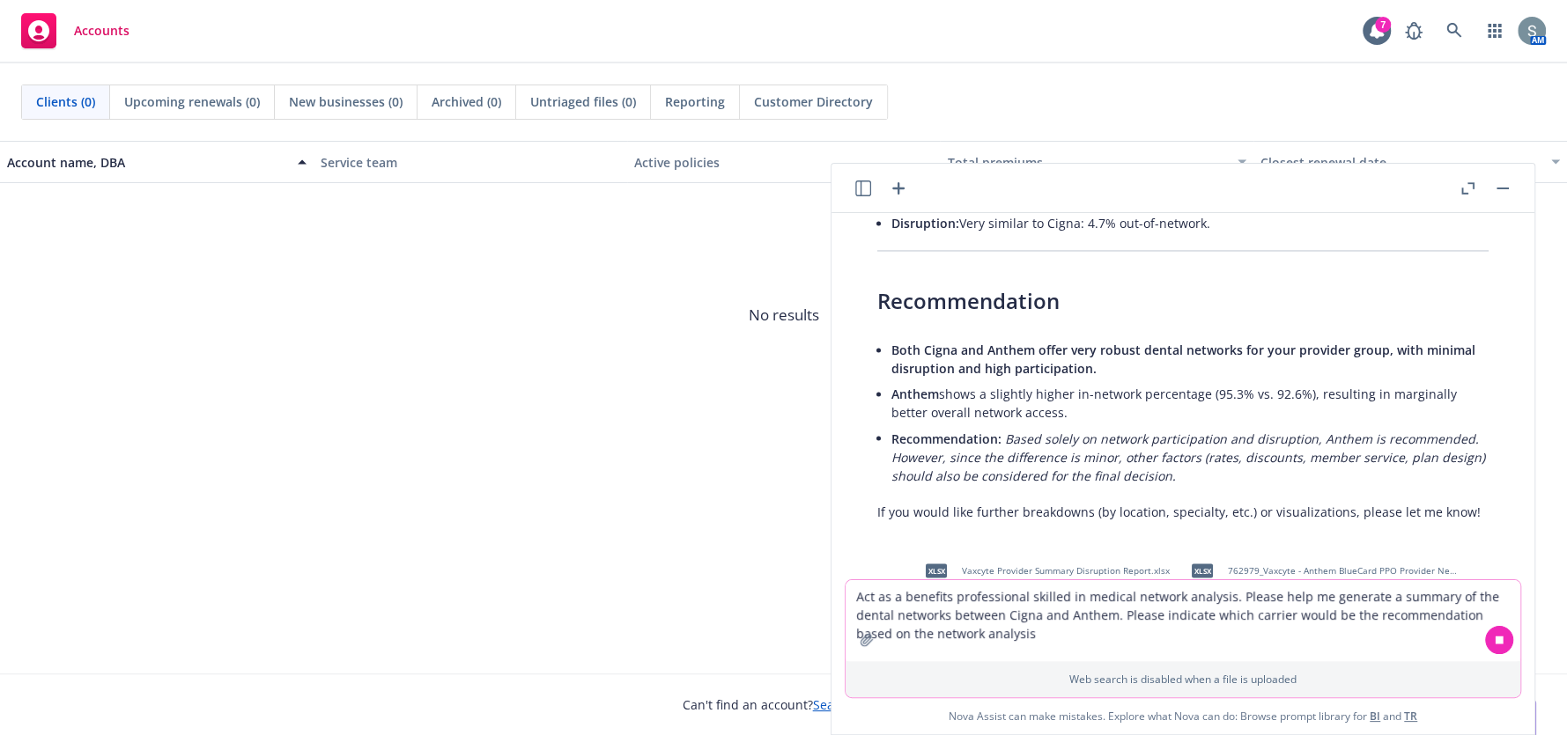
scroll to position [2630, 0]
